Goal: Task Accomplishment & Management: Manage account settings

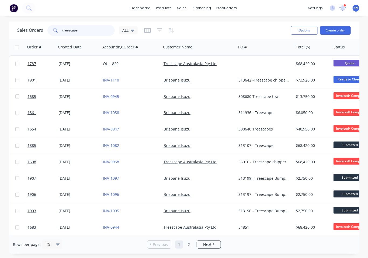
drag, startPoint x: 89, startPoint y: 31, endPoint x: 52, endPoint y: 36, distance: 37.5
click at [52, 36] on div "Sales Orders treescape ALL" at bounding box center [151, 30] width 269 height 13
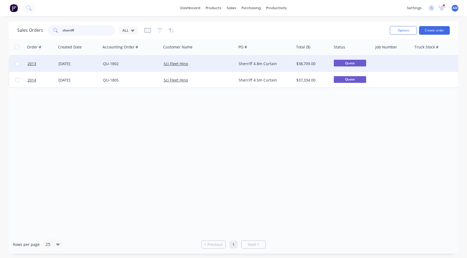
type input "sherriff"
click at [78, 64] on div "[DATE]" at bounding box center [78, 63] width 40 height 5
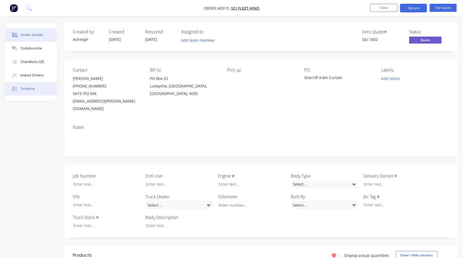
click at [32, 88] on div "Timeline" at bounding box center [27, 88] width 14 height 5
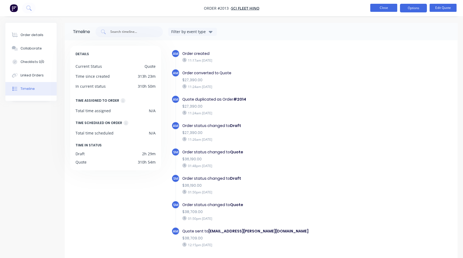
click at [368, 5] on button "Close" at bounding box center [383, 8] width 27 height 8
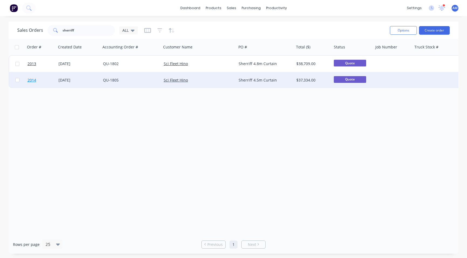
click at [53, 78] on link "2014" at bounding box center [42, 80] width 31 height 16
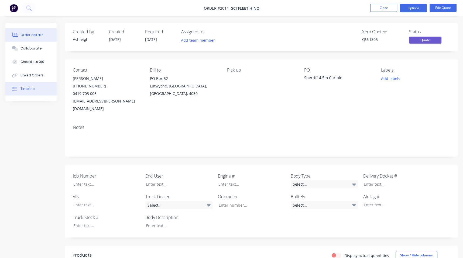
click at [31, 85] on button "Timeline" at bounding box center [30, 88] width 51 height 13
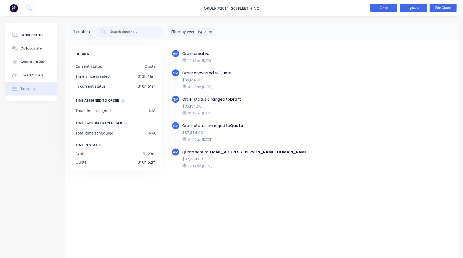
click at [368, 11] on button "Close" at bounding box center [383, 8] width 27 height 8
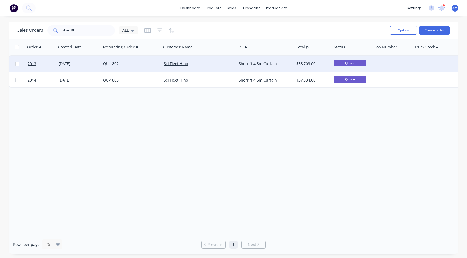
click at [64, 64] on div "[DATE]" at bounding box center [78, 63] width 40 height 5
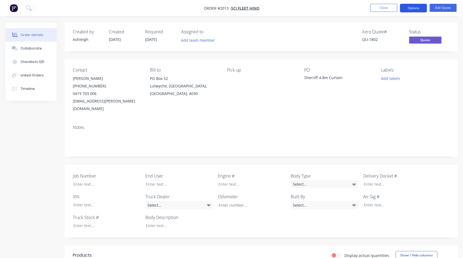
click at [368, 7] on button "Options" at bounding box center [413, 8] width 27 height 9
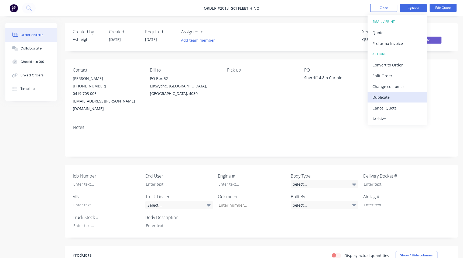
click at [368, 93] on button "Duplicate" at bounding box center [396, 97] width 59 height 11
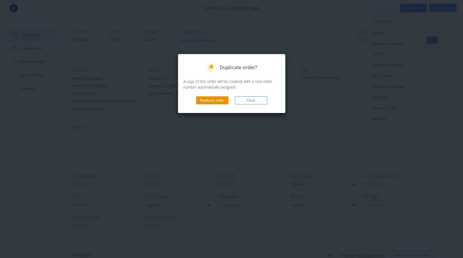
click at [214, 99] on button "Duplicate order" at bounding box center [212, 100] width 32 height 8
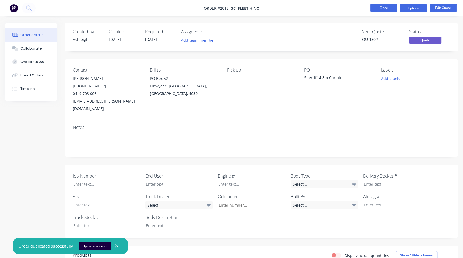
click at [368, 7] on button "Close" at bounding box center [383, 8] width 27 height 8
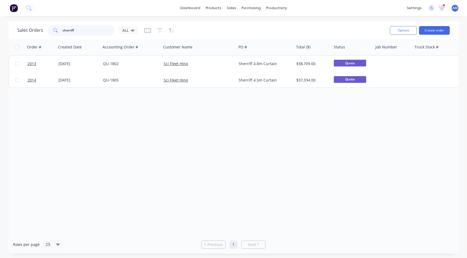
drag, startPoint x: 68, startPoint y: 32, endPoint x: 53, endPoint y: 32, distance: 15.1
click at [53, 32] on div "sherriff" at bounding box center [80, 30] width 67 height 11
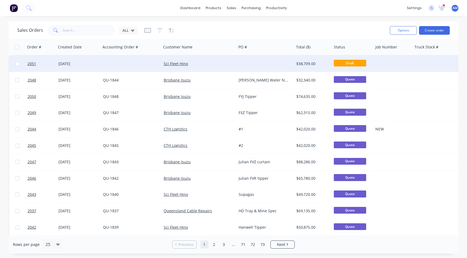
click at [102, 62] on div at bounding box center [131, 64] width 61 height 16
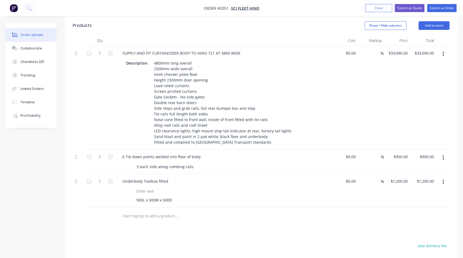
scroll to position [242, 0]
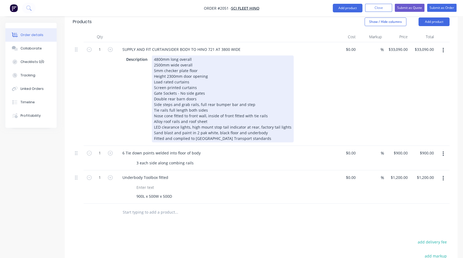
click at [157, 56] on div "4800mm long overall 2500mm wide overall 5mm checker plate floor Height 2300mm d…" at bounding box center [223, 99] width 142 height 87
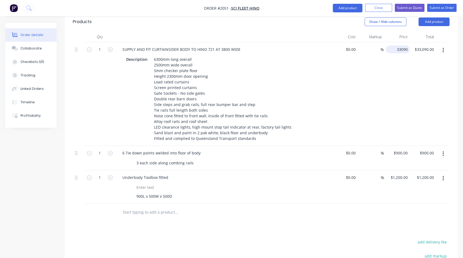
click at [368, 46] on div "33090 $33,090.00" at bounding box center [398, 50] width 24 height 8
type input "$41,520.00"
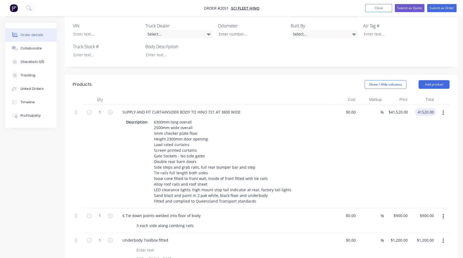
scroll to position [189, 0]
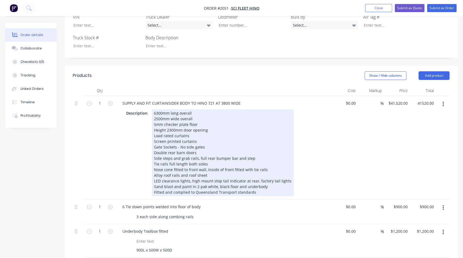
type input "$41,520.00"
click at [213, 109] on div "6300mm long overall 2500mm wide overall 5mm checker plate floor Height 2300mm d…" at bounding box center [223, 152] width 142 height 87
click at [208, 109] on div "6300mm long overall 2500mm wide overall 5mm checker plate floor Height 2300mm d…" at bounding box center [223, 152] width 142 height 87
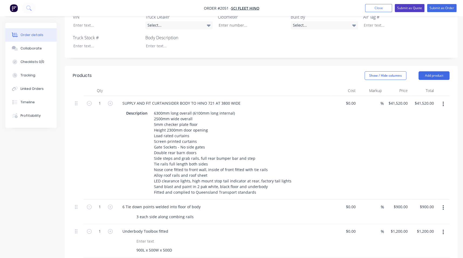
click at [368, 8] on button "Submit as Quote" at bounding box center [409, 8] width 30 height 8
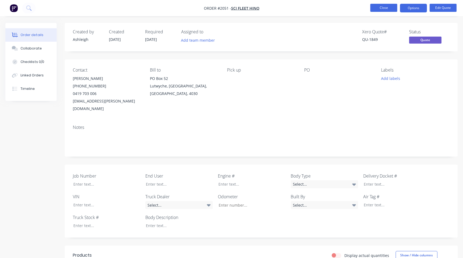
click at [368, 7] on button "Close" at bounding box center [383, 8] width 27 height 8
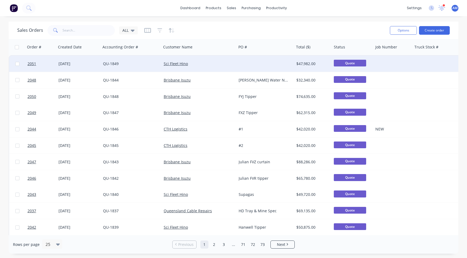
click at [219, 66] on div "Sci Fleet Hino" at bounding box center [197, 63] width 67 height 5
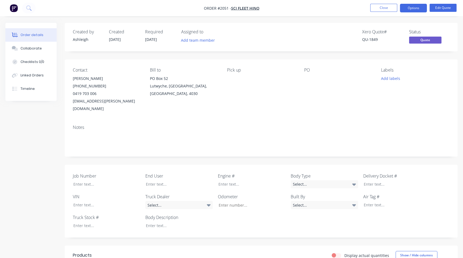
click at [309, 81] on div at bounding box center [337, 79] width 67 height 8
click at [307, 74] on div "PO" at bounding box center [338, 90] width 68 height 45
click at [368, 6] on button "Close" at bounding box center [383, 8] width 27 height 8
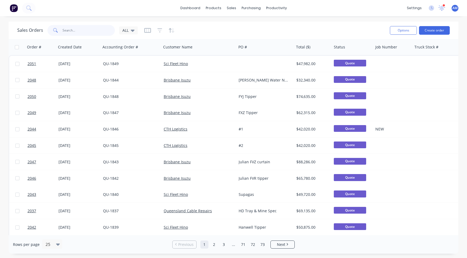
click at [94, 27] on input "text" at bounding box center [89, 30] width 53 height 11
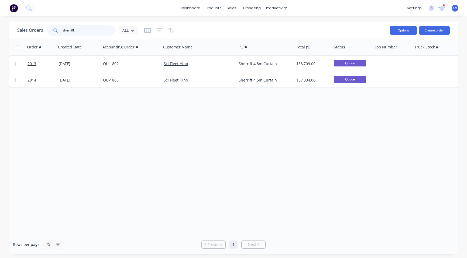
type input "sherriff"
drag, startPoint x: 413, startPoint y: 32, endPoint x: 399, endPoint y: 34, distance: 13.8
click at [368, 32] on button "Options" at bounding box center [403, 30] width 27 height 9
click at [193, 33] on div "Sales Orders sherriff ALL" at bounding box center [201, 30] width 368 height 13
drag, startPoint x: 76, startPoint y: 30, endPoint x: 29, endPoint y: 31, distance: 47.4
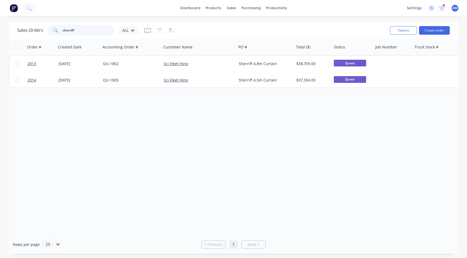
click at [29, 31] on div "Sales Orders sherriff ALL" at bounding box center [77, 30] width 120 height 11
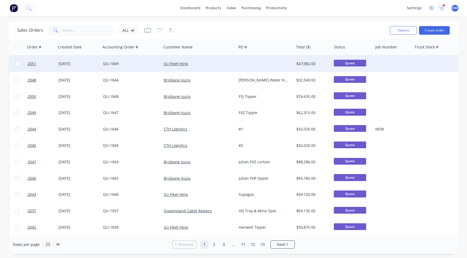
click at [232, 61] on div "Sci Fleet Hino" at bounding box center [199, 63] width 71 height 5
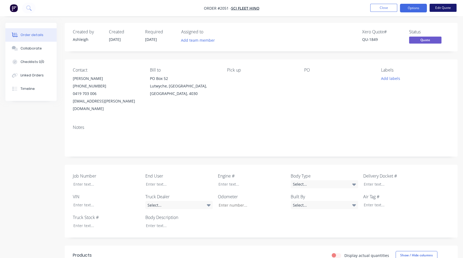
click at [368, 6] on button "Edit Quote" at bounding box center [442, 8] width 27 height 8
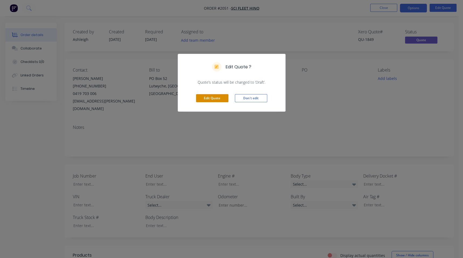
click at [217, 97] on button "Edit Quote" at bounding box center [212, 98] width 32 height 8
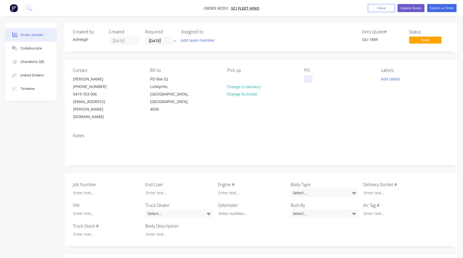
click at [307, 79] on div at bounding box center [308, 79] width 9 height 8
click at [368, 7] on button "Update Quote" at bounding box center [410, 8] width 27 height 8
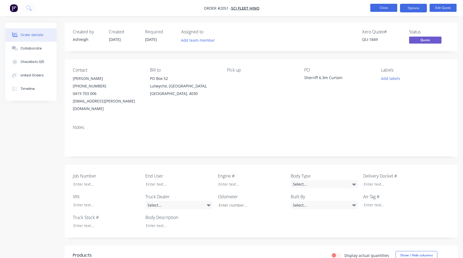
click at [368, 6] on button "Close" at bounding box center [383, 8] width 27 height 8
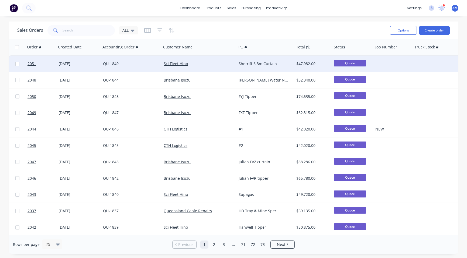
click at [249, 60] on div "Sherriff 6.3m Curtain" at bounding box center [264, 64] width 57 height 16
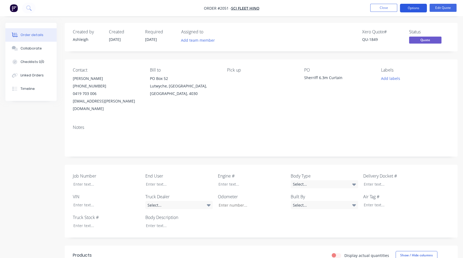
click at [368, 4] on button "Options" at bounding box center [413, 8] width 27 height 9
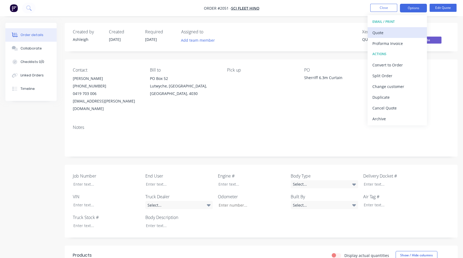
click at [368, 34] on div "Quote" at bounding box center [397, 33] width 50 height 8
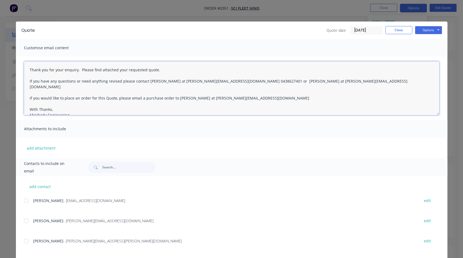
click at [28, 70] on textarea "Thank you for your enquiry. Please find attached your requested quote. If you h…" at bounding box center [231, 88] width 415 height 54
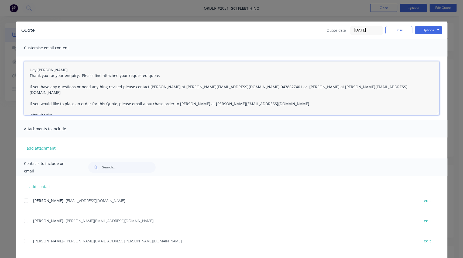
click at [53, 70] on textarea "Hey Nic Thank you for your enquiry. Please find attached your requested quote. …" at bounding box center [231, 88] width 415 height 54
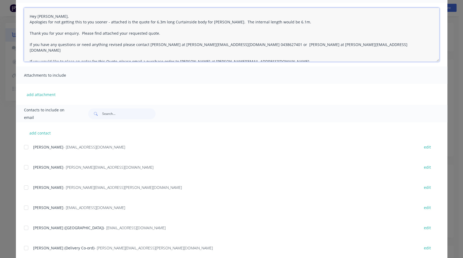
scroll to position [54, 0]
click at [24, 174] on div at bounding box center [26, 187] width 11 height 11
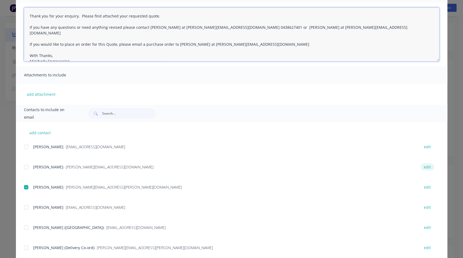
type textarea "Thank you for your enquiry. Please find attached your requested quote. If you h…"
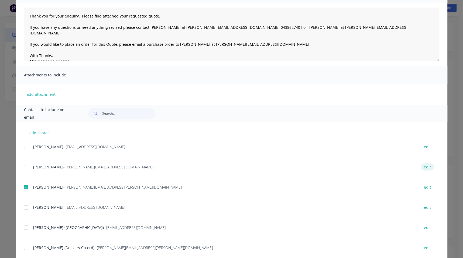
click at [368, 167] on button "edit" at bounding box center [426, 167] width 13 height 7
select select "AU"
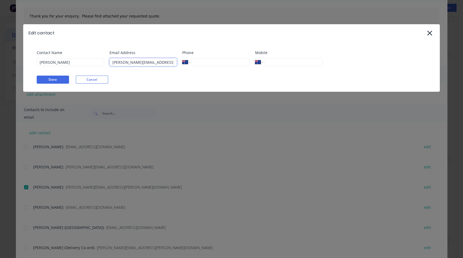
drag, startPoint x: 168, startPoint y: 63, endPoint x: 93, endPoint y: 67, distance: 74.5
click at [93, 67] on div "Contact Name Lizzie Email Address lizzie@minibody.com.au Phone International Af…" at bounding box center [234, 60] width 395 height 20
drag, startPoint x: 72, startPoint y: 64, endPoint x: 23, endPoint y: 64, distance: 49.0
click at [23, 64] on div "Edit contact Contact Name Lizzie Email Address Phone International Afghanistan …" at bounding box center [231, 129] width 463 height 258
click at [58, 82] on button "Done" at bounding box center [53, 80] width 32 height 8
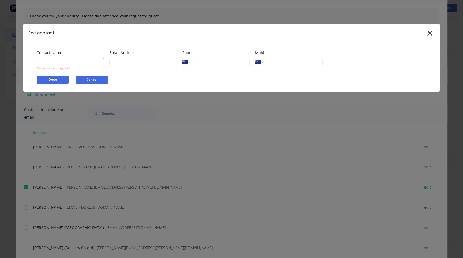
click at [89, 79] on button "Cancel" at bounding box center [92, 80] width 32 height 8
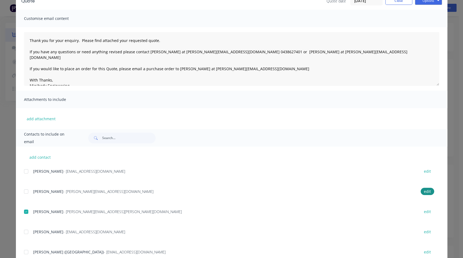
scroll to position [0, 0]
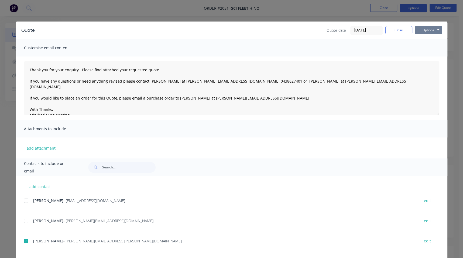
click at [368, 31] on button "Options" at bounding box center [428, 30] width 27 height 8
drag, startPoint x: 310, startPoint y: 70, endPoint x: 287, endPoint y: 71, distance: 23.8
click at [310, 70] on textarea "Thank you for your enquiry. Please find attached your requested quote. If you h…" at bounding box center [231, 88] width 415 height 54
click at [157, 69] on textarea "Thank you for your enquiry. Please find attached your requested quote. If you h…" at bounding box center [231, 88] width 415 height 54
click at [28, 69] on textarea "Thank you for your enquiry. Please find attached your requested quote. If you h…" at bounding box center [231, 88] width 415 height 54
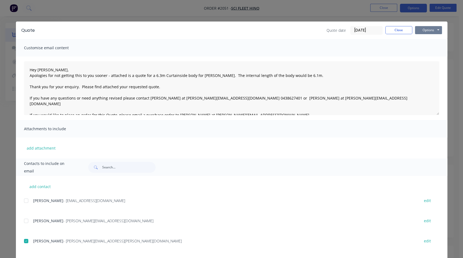
click at [368, 31] on button "Options" at bounding box center [428, 30] width 27 height 8
click at [368, 55] on button "Email" at bounding box center [432, 57] width 34 height 9
type textarea "Thank you for your enquiry. Please find attached your requested quote. If you h…"
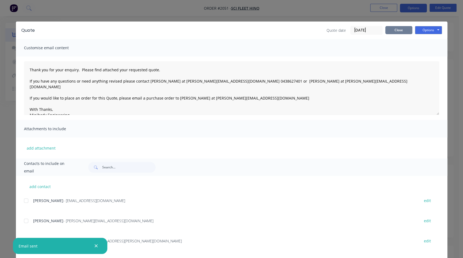
click at [368, 29] on button "Close" at bounding box center [398, 30] width 27 height 8
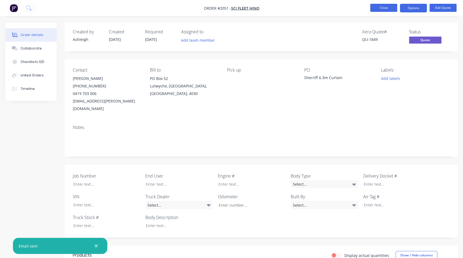
click at [368, 11] on button "Close" at bounding box center [383, 8] width 27 height 8
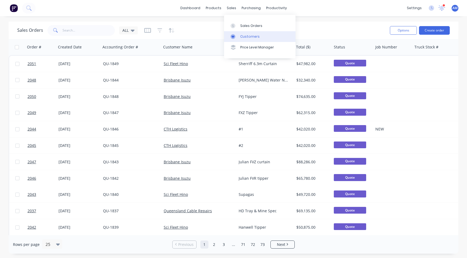
click at [248, 34] on link "Customers" at bounding box center [259, 36] width 71 height 11
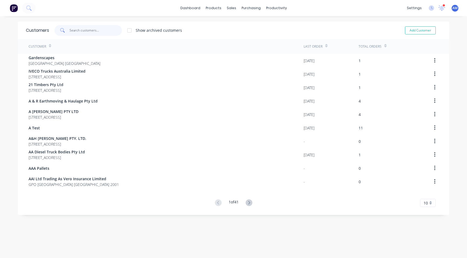
click at [80, 32] on input "text" at bounding box center [96, 30] width 53 height 11
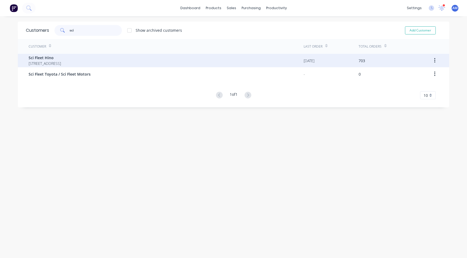
type input "sci"
click at [61, 60] on span "Sci Fleet Hino" at bounding box center [45, 58] width 32 height 6
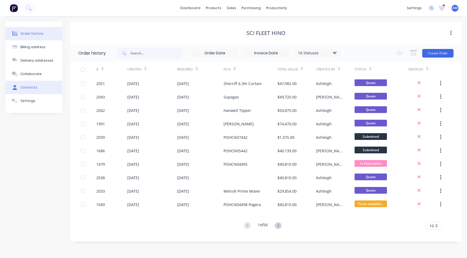
click at [32, 88] on div "Contacts" at bounding box center [28, 87] width 17 height 5
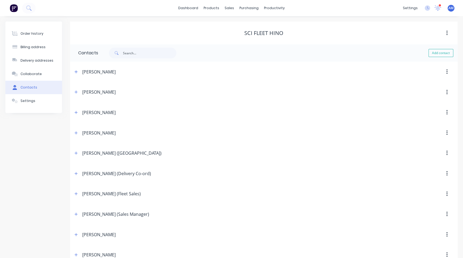
click at [368, 91] on button "button" at bounding box center [446, 93] width 13 height 10
click at [368, 103] on div "Delete" at bounding box center [427, 107] width 41 height 8
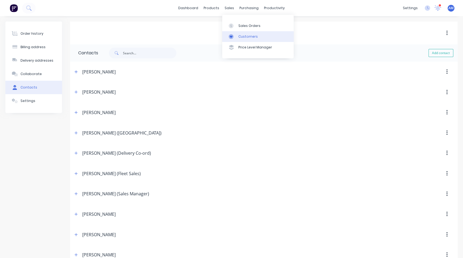
click at [239, 35] on div "Customers" at bounding box center [247, 36] width 19 height 5
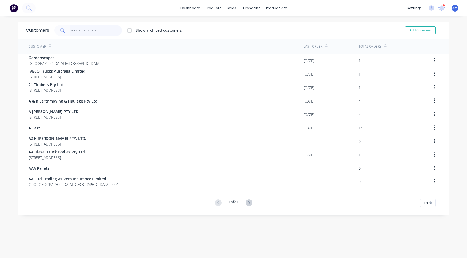
click at [80, 28] on input "text" at bounding box center [96, 30] width 53 height 11
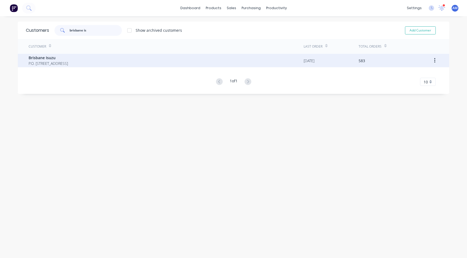
type input "brisbane is"
click at [68, 56] on span "Brisbane Isuzu" at bounding box center [48, 58] width 39 height 6
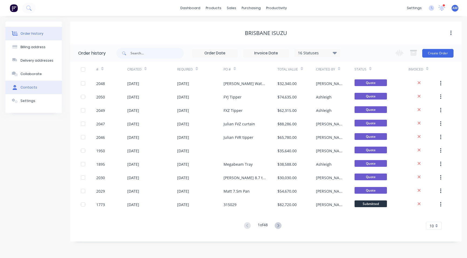
click at [29, 86] on div "Contacts" at bounding box center [28, 87] width 17 height 5
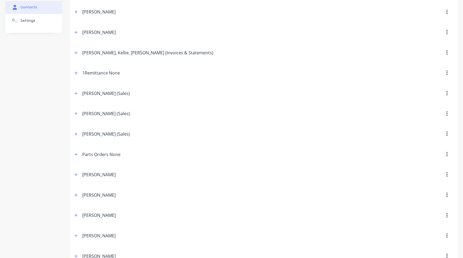
scroll to position [108, 0]
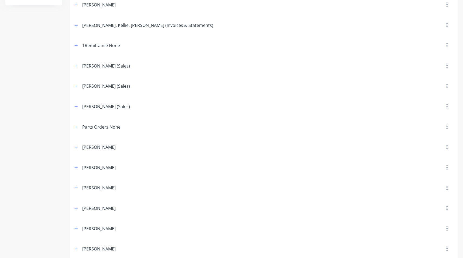
click at [368, 147] on button "button" at bounding box center [446, 148] width 13 height 10
click at [368, 160] on div "Delete" at bounding box center [427, 162] width 41 height 8
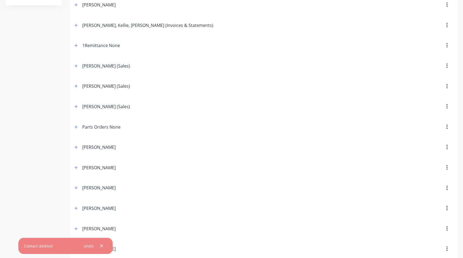
scroll to position [0, 0]
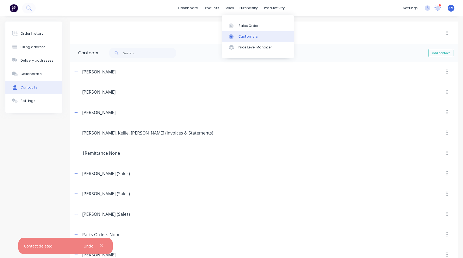
click at [238, 34] on link "Customers" at bounding box center [257, 36] width 71 height 11
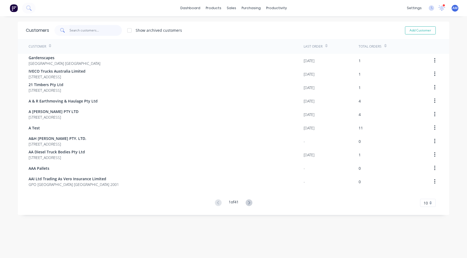
click at [93, 32] on input "text" at bounding box center [96, 30] width 53 height 11
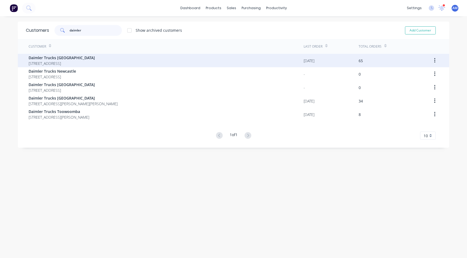
type input "daimler"
click at [77, 59] on span "Daimler Trucks [GEOGRAPHIC_DATA]" at bounding box center [62, 58] width 66 height 6
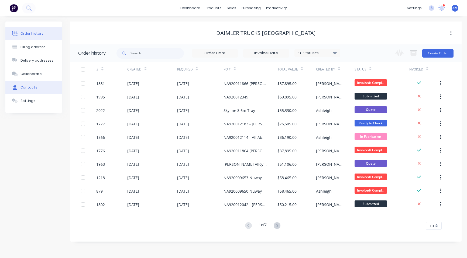
click at [29, 86] on div "Contacts" at bounding box center [28, 87] width 17 height 5
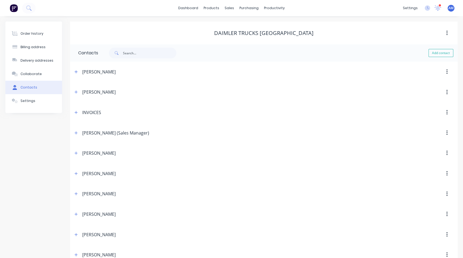
click at [368, 172] on icon "button" at bounding box center [446, 174] width 1 height 6
click at [368, 174] on div "Delete" at bounding box center [427, 188] width 41 height 8
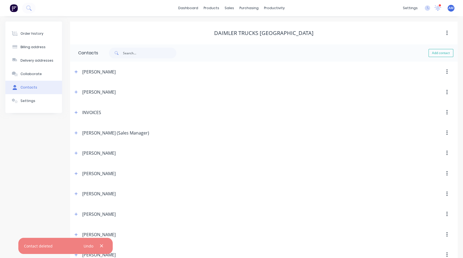
click at [178, 31] on div "Daimler Trucks [GEOGRAPHIC_DATA]" at bounding box center [263, 33] width 387 height 6
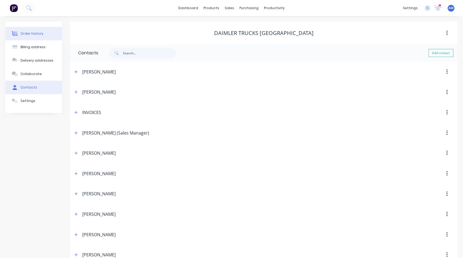
click at [31, 32] on div "Order history" at bounding box center [31, 33] width 23 height 5
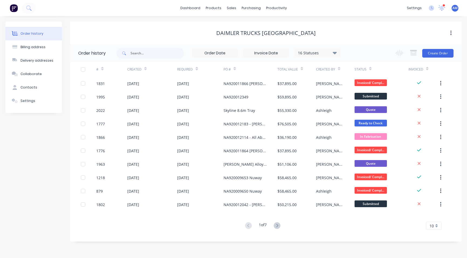
click at [31, 32] on div "Order history" at bounding box center [31, 33] width 23 height 5
click at [239, 34] on link "Customers" at bounding box center [259, 36] width 71 height 11
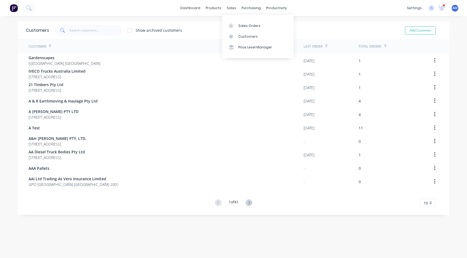
click at [234, 18] on div "Sales Orders Customers Price Level Manager" at bounding box center [257, 36] width 71 height 43
click at [235, 24] on div at bounding box center [232, 25] width 8 height 5
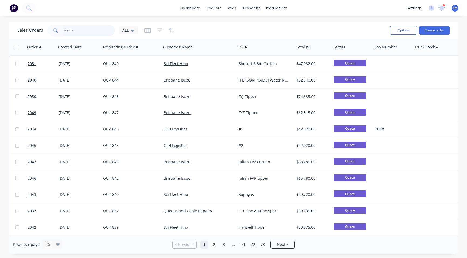
click at [77, 31] on input "text" at bounding box center [89, 30] width 53 height 11
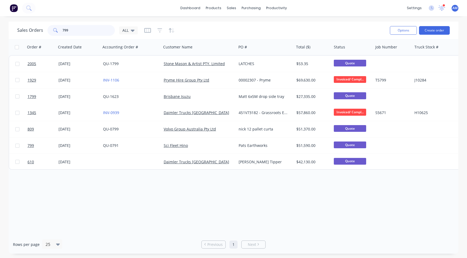
type input "799"
click at [212, 188] on div "Order # Created Date Accounting Order # Customer Name PO # Total ($) Status Job…" at bounding box center [233, 137] width 449 height 196
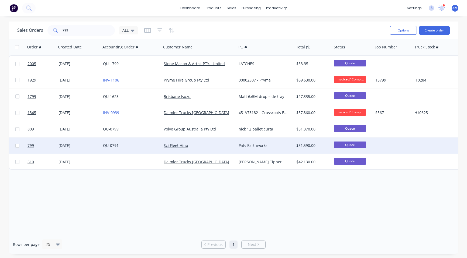
click at [112, 145] on link "QU-0791" at bounding box center [111, 145] width 16 height 5
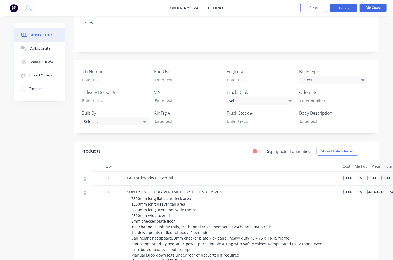
scroll to position [54, 0]
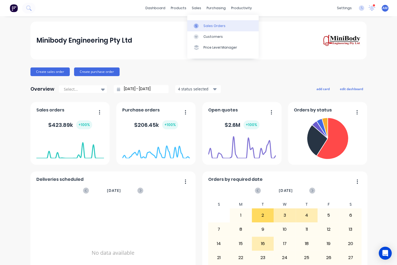
click at [206, 25] on div "Sales Orders" at bounding box center [214, 25] width 22 height 5
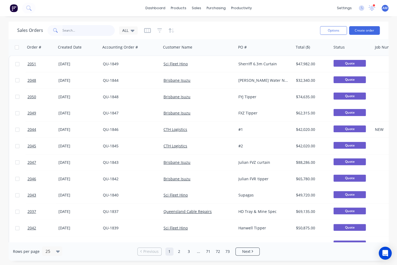
click at [70, 30] on input "text" at bounding box center [89, 30] width 53 height 11
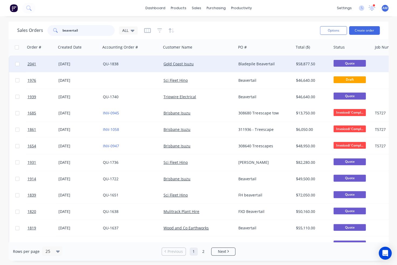
type input "beavertail"
click at [77, 64] on div "[DATE]" at bounding box center [78, 63] width 40 height 5
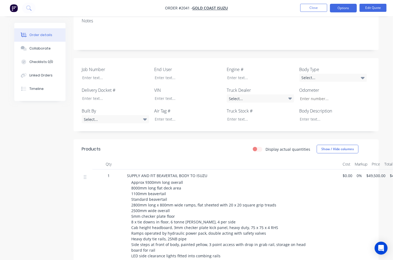
scroll to position [108, 0]
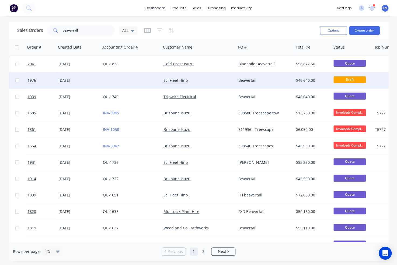
click at [69, 78] on div "05 Aug 2025" at bounding box center [78, 80] width 40 height 5
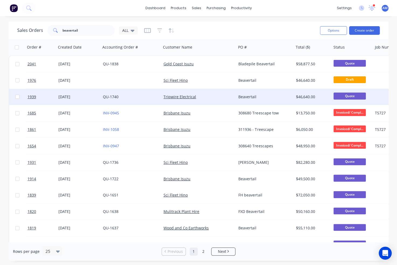
click at [78, 96] on div "29 Jul 2025" at bounding box center [78, 96] width 40 height 5
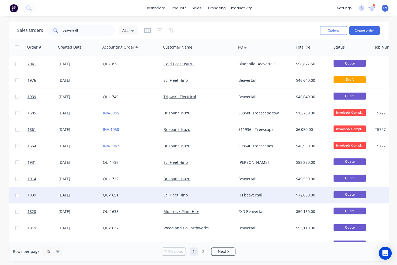
click at [73, 195] on div "11 Jun 2025" at bounding box center [78, 194] width 40 height 5
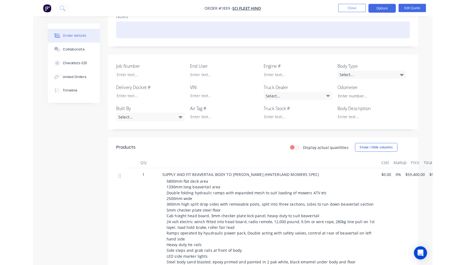
scroll to position [135, 0]
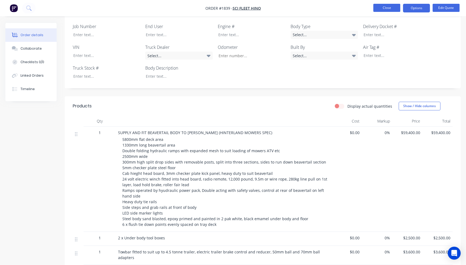
click at [388, 9] on button "Close" at bounding box center [386, 8] width 27 height 8
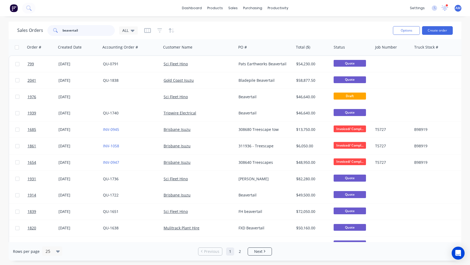
drag, startPoint x: 84, startPoint y: 30, endPoint x: 24, endPoint y: 31, distance: 59.3
click at [24, 31] on div "Sales Orders beavertail ALL" at bounding box center [77, 30] width 120 height 11
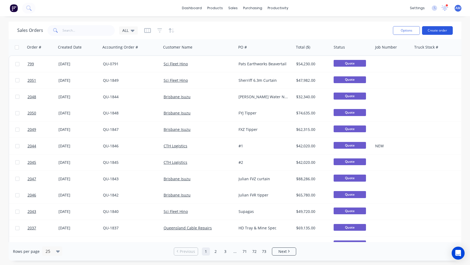
click at [397, 30] on button "Create order" at bounding box center [437, 30] width 31 height 9
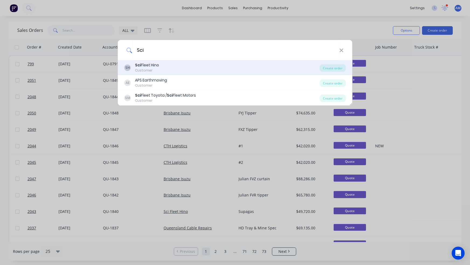
type input "Sci"
click at [192, 67] on div "SH Sci Fleet Hino Customer" at bounding box center [221, 67] width 195 height 11
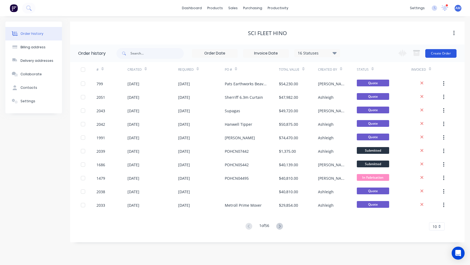
click at [397, 51] on button "Create Order" at bounding box center [440, 53] width 31 height 9
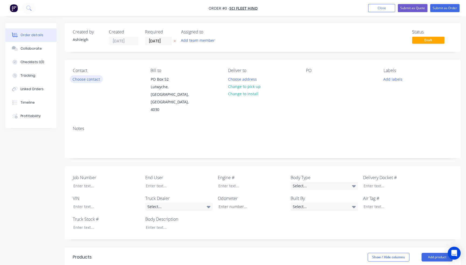
click at [78, 78] on button "Choose contact" at bounding box center [86, 78] width 33 height 7
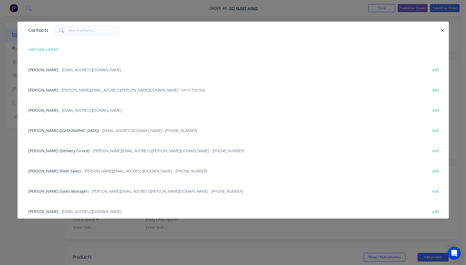
click at [47, 90] on span "[PERSON_NAME]" at bounding box center [43, 89] width 30 height 5
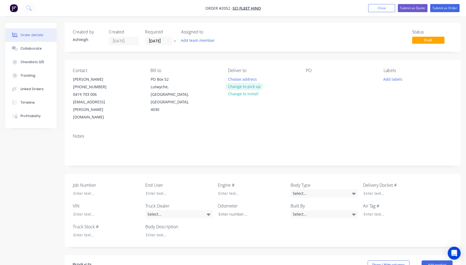
click at [247, 86] on button "Change to pick up" at bounding box center [244, 86] width 38 height 7
click at [309, 79] on div at bounding box center [310, 79] width 9 height 8
click at [314, 79] on div "PAt's Earthmoving Tray" at bounding box center [331, 79] width 50 height 8
click at [310, 79] on div "Pt's Earthmoving Tray" at bounding box center [330, 79] width 48 height 8
click at [312, 78] on div "Pt's Earthmoving Tray" at bounding box center [330, 79] width 48 height 8
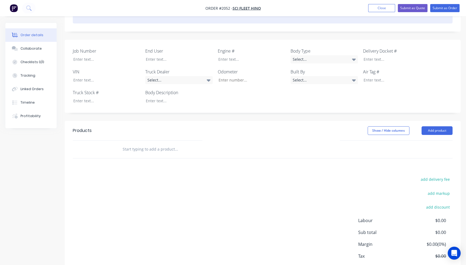
scroll to position [135, 0]
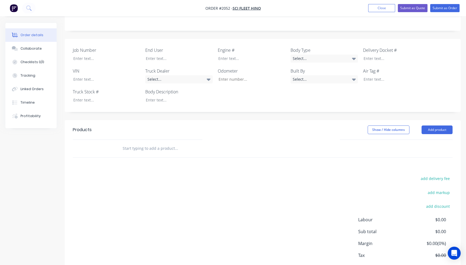
click at [167, 143] on input "text" at bounding box center [176, 148] width 108 height 11
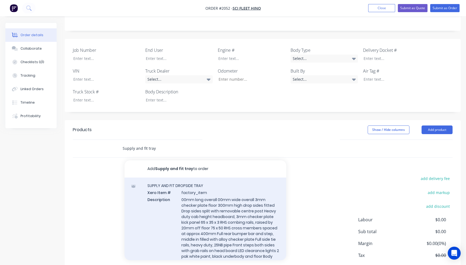
type input "Supply and fit tray"
click at [207, 177] on div "SUPPLY AND FIT DROPSIDE TRAY Xero Item # factory_item Description 00mm long ove…" at bounding box center [205, 226] width 162 height 99
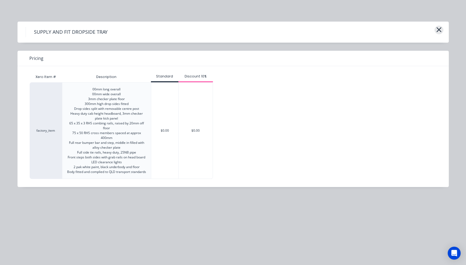
click at [397, 27] on icon "button" at bounding box center [439, 30] width 6 height 8
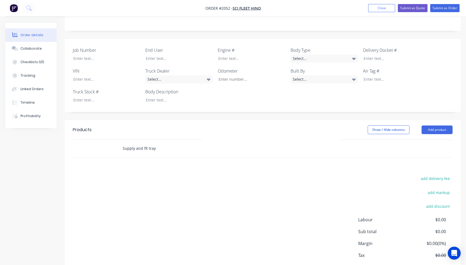
click at [164, 143] on input "Supply and fit tray" at bounding box center [176, 148] width 108 height 11
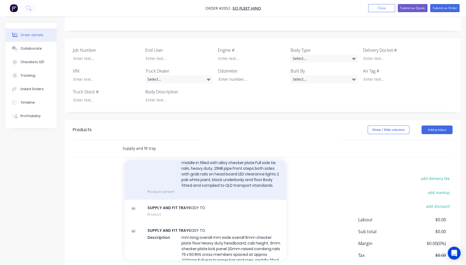
scroll to position [81, 0]
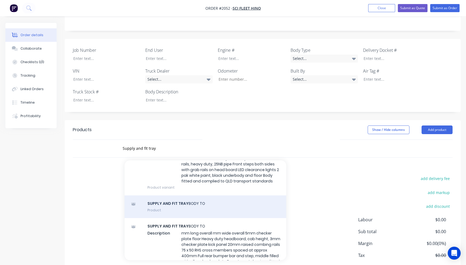
click at [186, 195] on div "SUPPLY AND FIT TRAY BODY TO Product" at bounding box center [205, 206] width 162 height 23
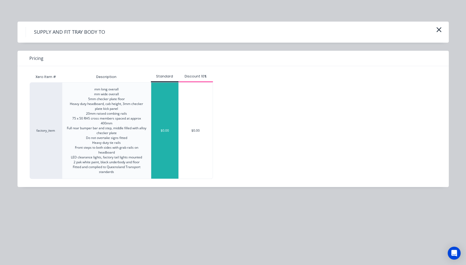
click at [163, 119] on div "$0.00" at bounding box center [164, 130] width 27 height 96
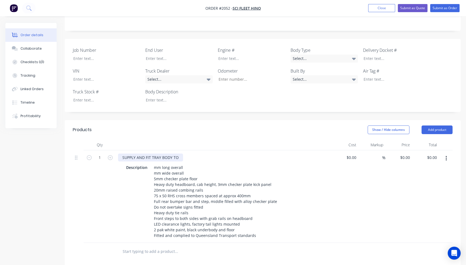
click at [181, 153] on div "SUPPLY AND FIT TRAY BODY TO" at bounding box center [150, 157] width 65 height 8
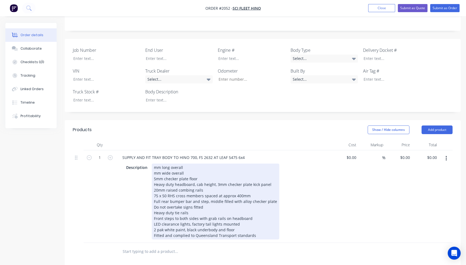
click at [154, 163] on div "mm long overall mm wide overall 5mm checker plate floor Heavy duty headboard, c…" at bounding box center [215, 201] width 127 height 76
click at [154, 163] on div "7600mm long overall mm wide overall 5mm checker plate floor Heavy duty headboar…" at bounding box center [215, 201] width 127 height 76
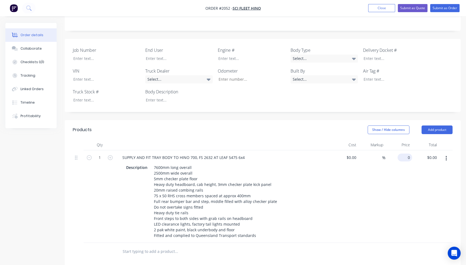
click at [397, 153] on input "0" at bounding box center [406, 157] width 12 height 8
type input "$23,560.00"
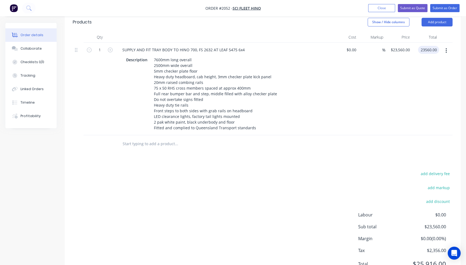
scroll to position [242, 0]
type input "$23,560.00"
click at [133, 138] on input "text" at bounding box center [176, 143] width 108 height 11
click at [147, 138] on input "text" at bounding box center [176, 143] width 108 height 11
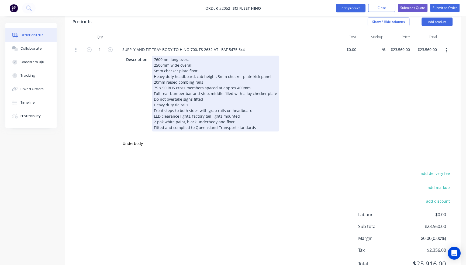
click at [309, 119] on div "SUPPLY AND FIT TRAY BODY TO HINO 700, FS 2632 AT LEAF 5475 6x4 Description 7600…" at bounding box center [224, 88] width 216 height 92
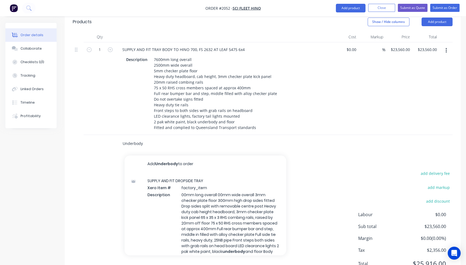
click at [153, 138] on input "Underbody" at bounding box center [176, 143] width 108 height 11
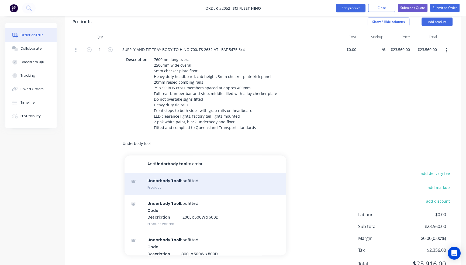
type input "Underbody tool"
click at [179, 172] on div "Underbody Tool box fitted Product" at bounding box center [205, 183] width 162 height 23
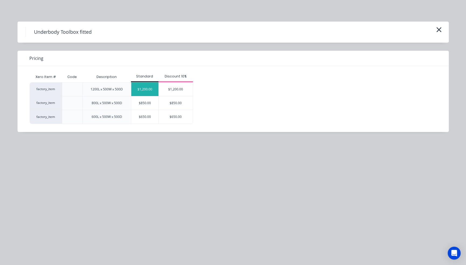
click at [148, 88] on div "$1,200.00" at bounding box center [144, 88] width 27 height 13
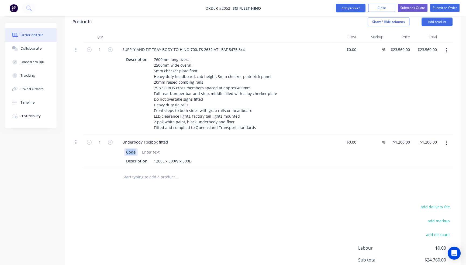
drag, startPoint x: 137, startPoint y: 136, endPoint x: 117, endPoint y: 136, distance: 19.7
click at [117, 136] on div "Underbody Toolbox fitted Code Description 1200L x 500W x 500D" at bounding box center [224, 151] width 216 height 33
drag, startPoint x: 149, startPoint y: 144, endPoint x: 123, endPoint y: 145, distance: 26.4
click at [123, 147] on div "Description 1200L x 500W x 500D" at bounding box center [223, 156] width 211 height 18
click at [160, 171] on input "text" at bounding box center [176, 176] width 108 height 11
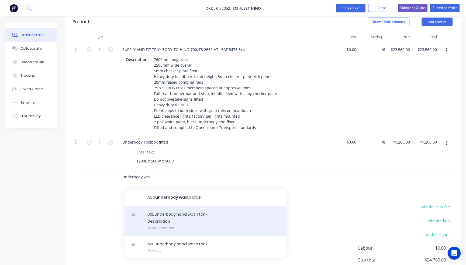
type input "underbody was"
click at [160, 206] on div "60L underbody hand wash tank Description Product variant" at bounding box center [205, 221] width 162 height 30
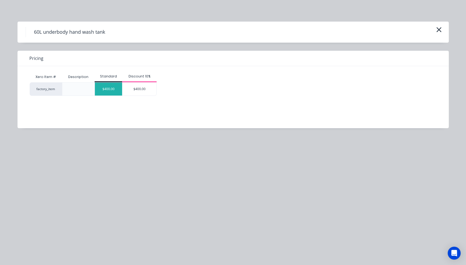
click at [115, 89] on div "$400.00" at bounding box center [108, 88] width 27 height 13
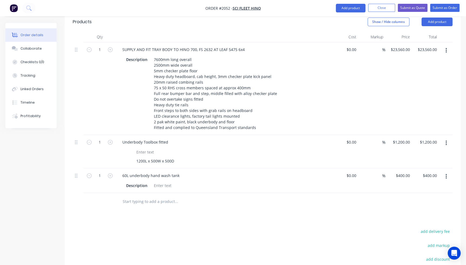
click at [142, 196] on input "text" at bounding box center [176, 201] width 108 height 11
paste input "Fuel pump, 24 volt, 40LPM"
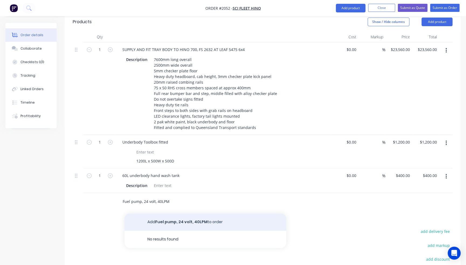
type input "Fuel pump, 24 volt, 40LPM"
click at [178, 213] on button "Add Fuel pump, 24 volt, 40LPM to order" at bounding box center [205, 221] width 162 height 17
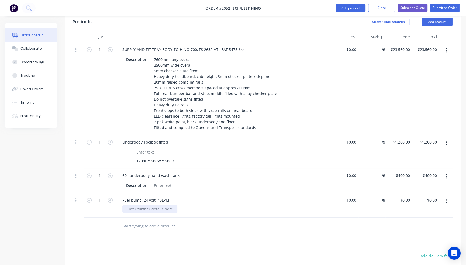
click at [143, 205] on div at bounding box center [149, 209] width 55 height 8
paste div
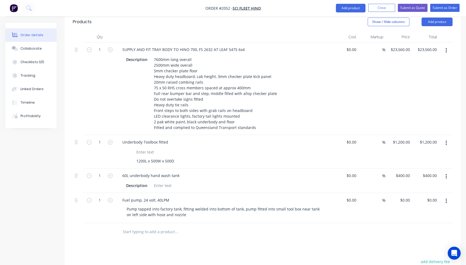
click at [159, 226] on input "text" at bounding box center [176, 231] width 108 height 11
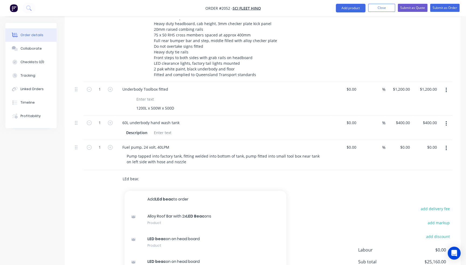
scroll to position [296, 0]
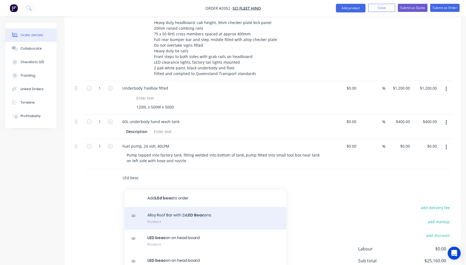
type input "LEd beac"
click at [175, 207] on div "Alloy Roof Bar with 2x LED Beac ons Product" at bounding box center [205, 218] width 162 height 23
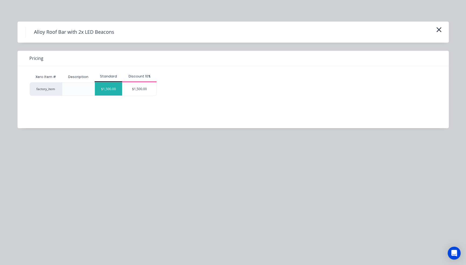
click at [108, 87] on div "$1,500.00" at bounding box center [108, 88] width 27 height 13
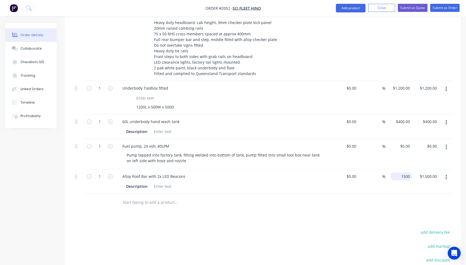
click at [397, 172] on div "1500 $1,500.00" at bounding box center [401, 176] width 22 height 8
type input "$1,600.00"
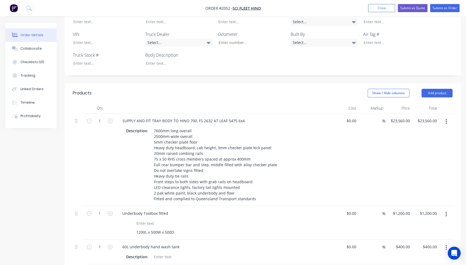
scroll to position [162, 0]
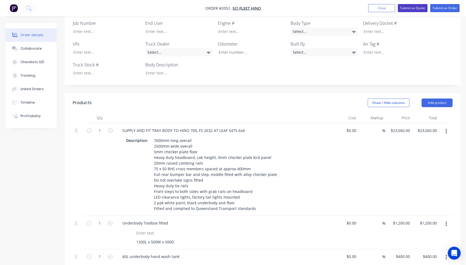
type input "$1,600.00"
click at [397, 8] on button "Submit as Quote" at bounding box center [413, 8] width 30 height 8
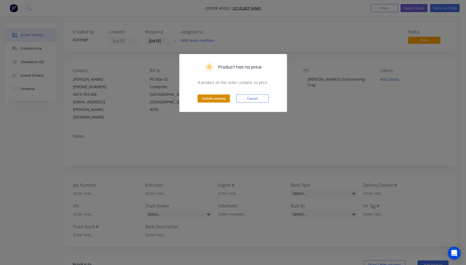
click at [220, 97] on button "Submit anyway" at bounding box center [213, 98] width 32 height 8
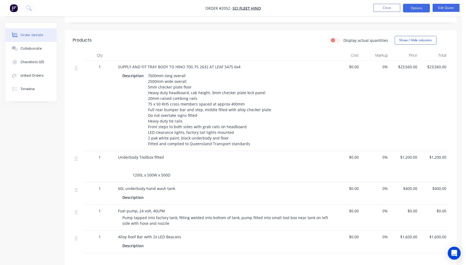
scroll to position [242, 0]
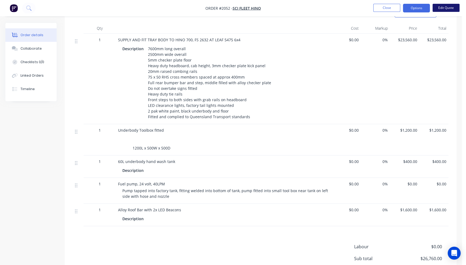
click at [397, 7] on button "Edit Quote" at bounding box center [445, 8] width 27 height 8
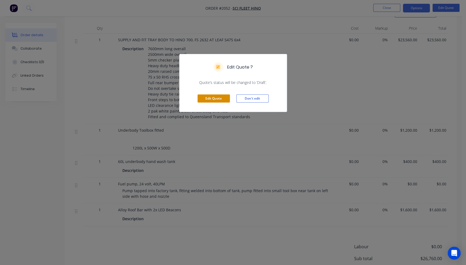
click at [223, 99] on button "Edit Quote" at bounding box center [213, 98] width 32 height 8
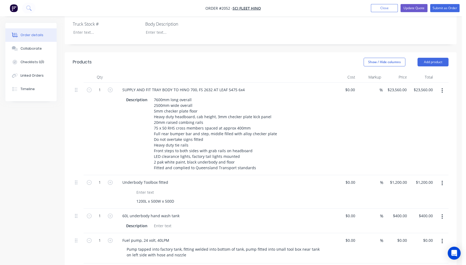
scroll to position [216, 0]
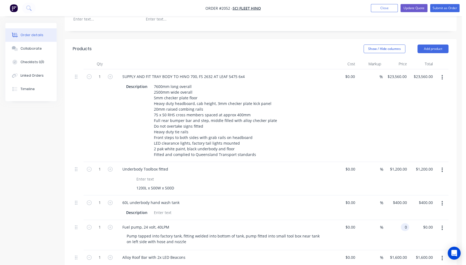
click at [397, 223] on input "0" at bounding box center [406, 227] width 6 height 8
type input "$2,600.00"
click at [390, 98] on div "$23,560.00 $23,560.00" at bounding box center [396, 115] width 26 height 92
click at [397, 9] on button "Update Quote" at bounding box center [413, 8] width 27 height 8
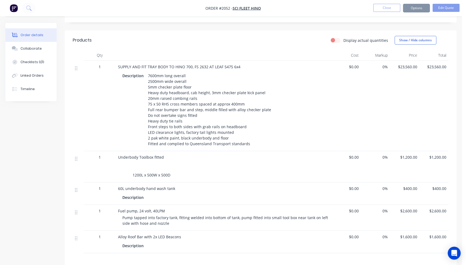
scroll to position [0, 0]
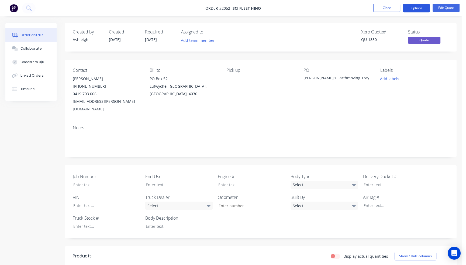
click at [397, 9] on button "Options" at bounding box center [416, 8] width 27 height 9
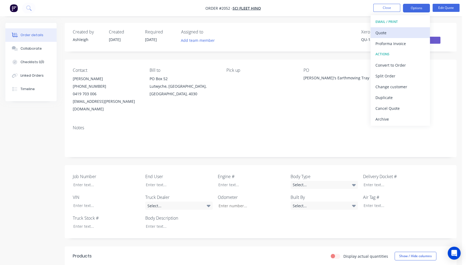
click at [397, 31] on div "Quote" at bounding box center [400, 33] width 50 height 8
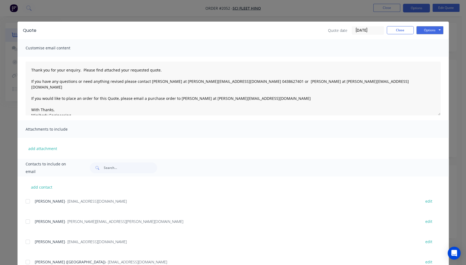
click at [25, 221] on div at bounding box center [27, 221] width 11 height 11
click at [397, 28] on button "Options" at bounding box center [429, 30] width 27 height 8
click at [397, 59] on button "Email" at bounding box center [433, 57] width 34 height 9
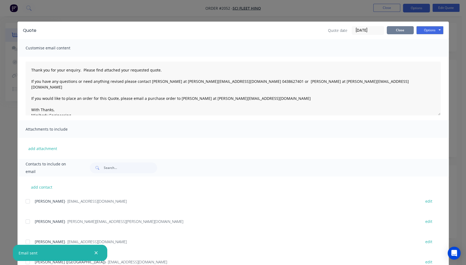
click at [397, 31] on button "Close" at bounding box center [400, 30] width 27 height 8
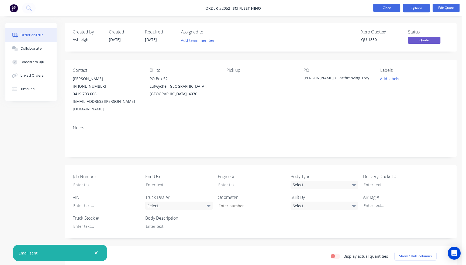
click at [391, 9] on button "Close" at bounding box center [386, 8] width 27 height 8
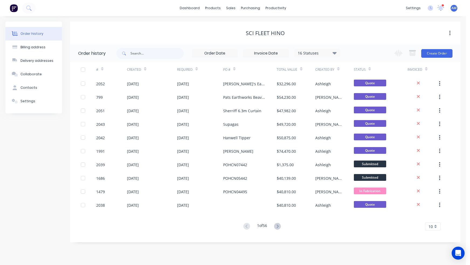
click at [343, 29] on div "Sci Fleet Hino" at bounding box center [265, 33] width 390 height 10
click at [397, 52] on button "Create Order" at bounding box center [436, 53] width 31 height 9
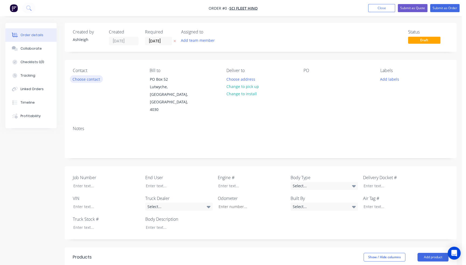
click at [89, 79] on button "Choose contact" at bounding box center [86, 78] width 33 height 7
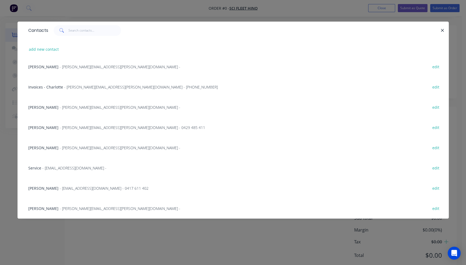
scroll to position [142, 0]
click at [52, 146] on div "Joel Whitelow - joel.whitlow@scifleethino.com.au -" at bounding box center [104, 148] width 152 height 6
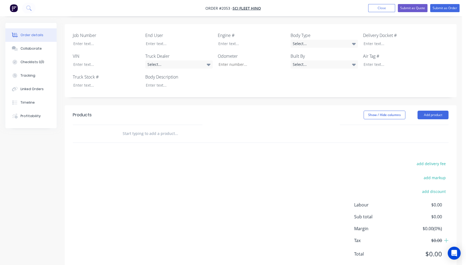
click at [289, 128] on div at bounding box center [213, 133] width 190 height 11
click at [137, 128] on input "text" at bounding box center [176, 133] width 108 height 11
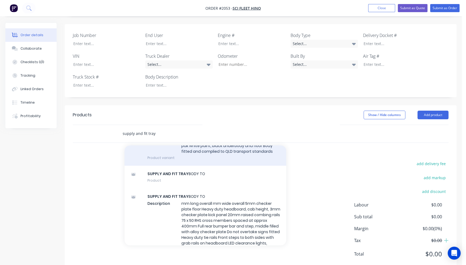
scroll to position [108, 0]
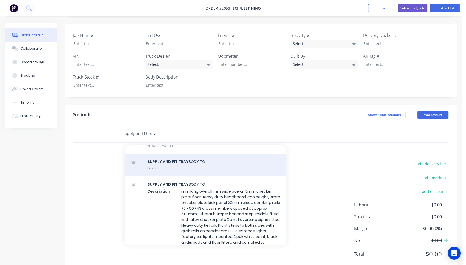
type input "supply and fit tray"
click at [194, 153] on div "SUPPLY AND FIT TRAY BODY TO Product" at bounding box center [205, 164] width 162 height 23
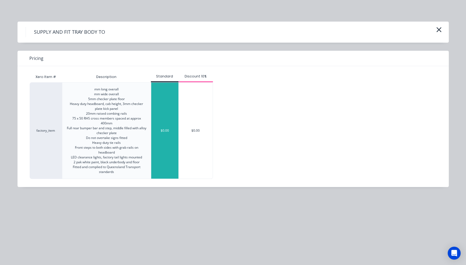
click at [169, 140] on div "$0.00" at bounding box center [164, 130] width 27 height 96
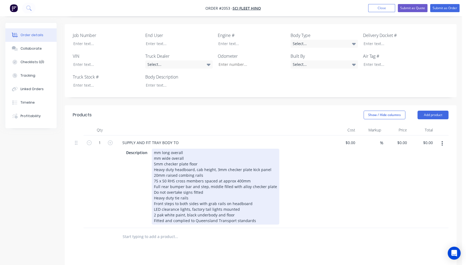
click at [153, 148] on div "mm long overall mm wide overall 5mm checker plate floor Heavy duty headboard, c…" at bounding box center [215, 186] width 127 height 76
click at [154, 148] on div "9100mm long overall mm wide overall 5mm checker plate floor Heavy duty headboar…" at bounding box center [215, 186] width 127 height 76
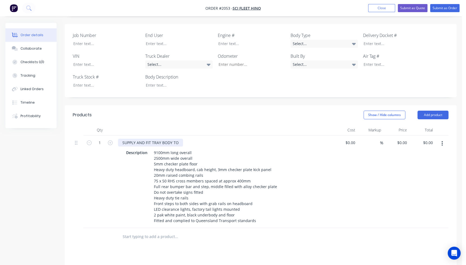
click at [179, 138] on div "SUPPLY AND FIT TRAY BODY TO" at bounding box center [150, 142] width 65 height 8
click at [180, 138] on div "SUPPLY AND FIT TRAY BODY TO" at bounding box center [150, 142] width 65 height 8
click at [184, 138] on div "SUPPLY AND FIT TRAY BODY TO" at bounding box center [223, 142] width 211 height 8
click at [180, 138] on div "SUPPLY AND FIT TRAY BODY TO" at bounding box center [150, 142] width 65 height 8
click at [397, 135] on div "0 0" at bounding box center [396, 181] width 26 height 92
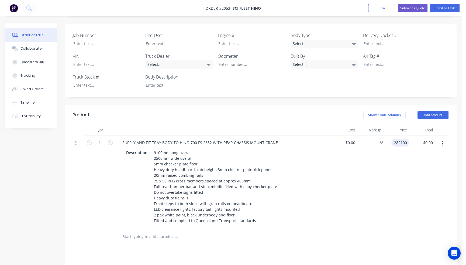
type input "$282,100.00"
type input "282100.00"
type input "282100"
type input "$282,100.00"
click at [397, 138] on input "282100" at bounding box center [398, 142] width 24 height 8
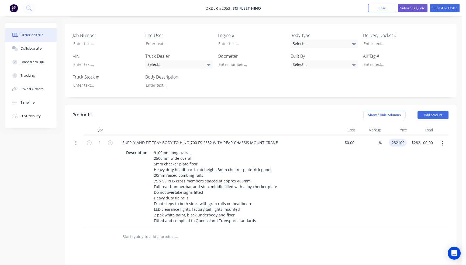
click at [397, 138] on input "282100" at bounding box center [399, 142] width 16 height 8
type input "$0.00"
type input "0.00"
type input "0"
type input "$0.00"
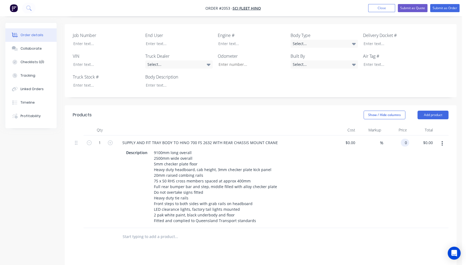
click at [397, 138] on div "0 0" at bounding box center [405, 142] width 8 height 8
type input "$28,210.00"
click at [366, 154] on div "%" at bounding box center [370, 181] width 26 height 92
click at [150, 231] on input "text" at bounding box center [176, 236] width 108 height 11
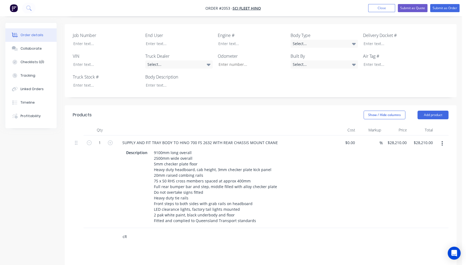
type input "c"
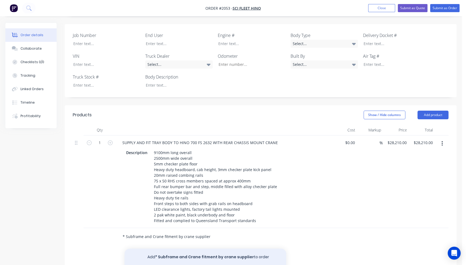
type input "* Subframe and Crane fitment by crane supplier"
click at [175, 248] on button "Add * Subframe and Crane fitment by crane supplier to order" at bounding box center [205, 256] width 162 height 17
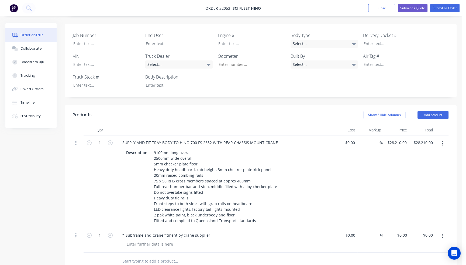
click at [214, 252] on div at bounding box center [213, 261] width 194 height 18
click at [39, 50] on button "Collaborate" at bounding box center [30, 48] width 51 height 13
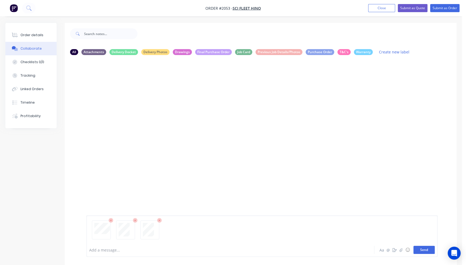
click at [397, 250] on button "Send" at bounding box center [423, 249] width 21 height 8
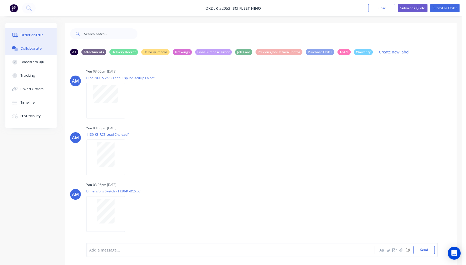
click at [34, 33] on div "Order details" at bounding box center [31, 35] width 23 height 5
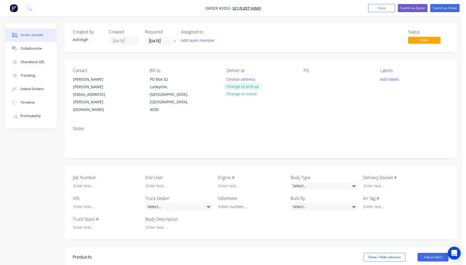
click at [246, 85] on button "Change to pick up" at bounding box center [242, 86] width 38 height 7
click at [306, 81] on div at bounding box center [307, 79] width 9 height 8
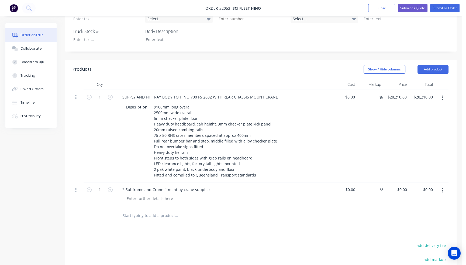
scroll to position [189, 0]
click at [136, 209] on input "text" at bounding box center [176, 214] width 108 height 11
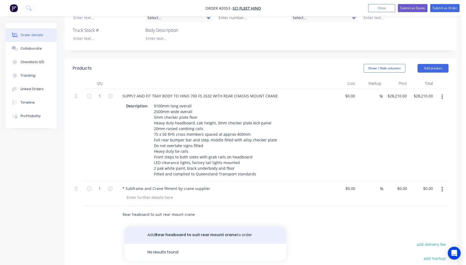
type input "Rear heaboard to suit rear mount crane"
click at [171, 226] on button "Add Rear heaboard to suit rear mount crane to order" at bounding box center [205, 234] width 162 height 17
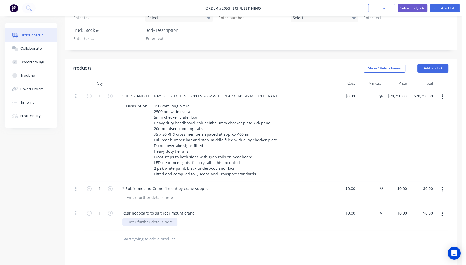
click at [136, 218] on div at bounding box center [149, 222] width 55 height 8
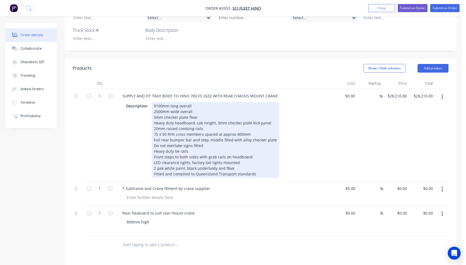
click at [195, 102] on div "9100mm long overall 2500mm wide overall 5mm checker plate floor Heavy duty head…" at bounding box center [215, 140] width 127 height 76
click at [158, 102] on div "9100mm long overall 2500mm wide overall 5mm checker plate floor Heavy duty head…" at bounding box center [215, 140] width 127 height 76
drag, startPoint x: 192, startPoint y: 91, endPoint x: 179, endPoint y: 92, distance: 12.2
click at [179, 102] on div "9000mm long overall 2500mm wide overall 5mm checker plate floor Heavy duty head…" at bounding box center [215, 140] width 127 height 76
click at [162, 124] on div "9000mm long deck space 2500mm wide overall 5mm checker plate floor Heavy duty h…" at bounding box center [215, 140] width 127 height 76
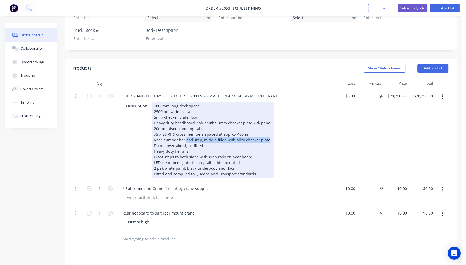
drag, startPoint x: 184, startPoint y: 125, endPoint x: 265, endPoint y: 125, distance: 80.8
click at [265, 125] on div "9000mm long deck space 2500mm wide overall 5mm checker plate floor Heavy duty h…" at bounding box center [213, 140] width 122 height 76
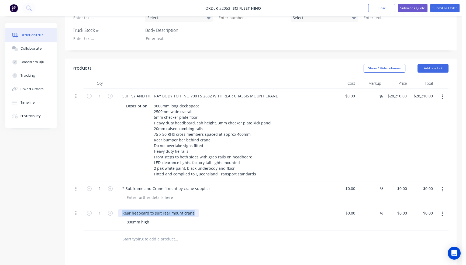
drag, startPoint x: 122, startPoint y: 198, endPoint x: 193, endPoint y: 196, distance: 71.7
click at [193, 209] on div "Rear heaboard to suit rear mount crane" at bounding box center [158, 213] width 81 height 8
copy div "Rear heaboard to suit rear mount crane"
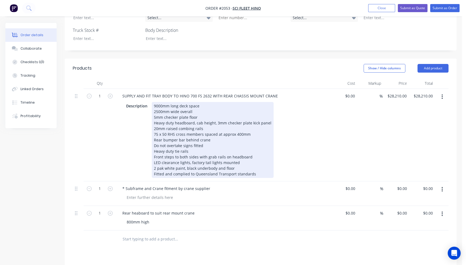
click at [254, 118] on div "9000mm long deck space 2500mm wide overall 5mm checker plate floor Heavy duty h…" at bounding box center [213, 140] width 122 height 76
click at [254, 119] on div "9000mm long deck space 2500mm wide overall 5mm checker plate floor Heavy duty h…" at bounding box center [213, 140] width 122 height 76
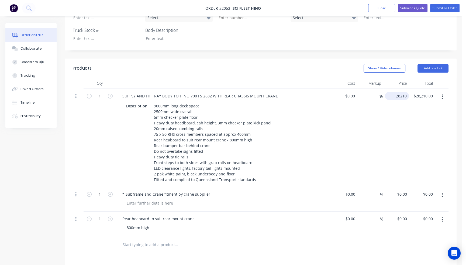
click at [397, 92] on input "28210" at bounding box center [398, 96] width 22 height 8
type input "$29,710.00"
click at [397, 217] on icon "button" at bounding box center [441, 219] width 1 height 5
click at [397, 262] on div "Delete" at bounding box center [422, 266] width 41 height 8
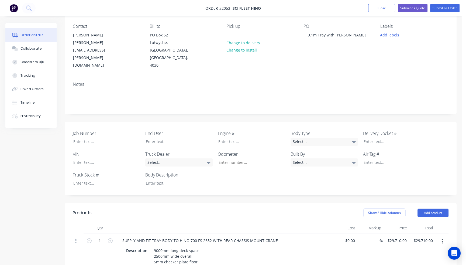
scroll to position [0, 0]
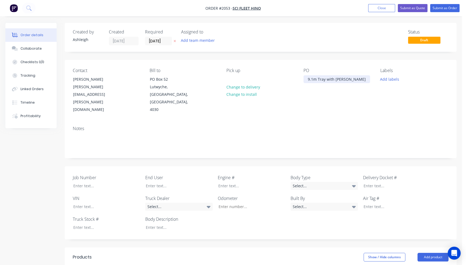
click at [312, 79] on div "9.1m Tray with Crane" at bounding box center [336, 79] width 67 height 8
click at [314, 79] on div "9m Tray with Crane" at bounding box center [325, 79] width 44 height 8
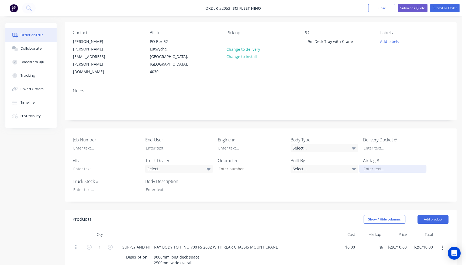
scroll to position [27, 0]
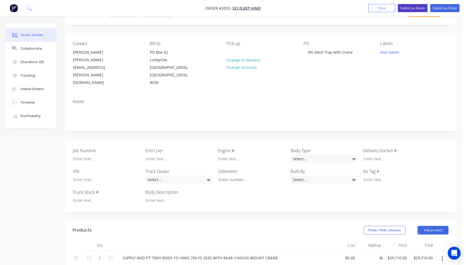
click at [397, 7] on button "Submit as Quote" at bounding box center [413, 8] width 30 height 8
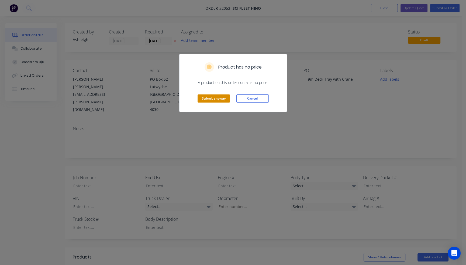
click at [221, 99] on button "Submit anyway" at bounding box center [213, 98] width 32 height 8
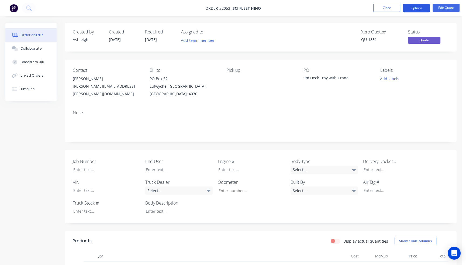
click at [397, 9] on button "Options" at bounding box center [416, 8] width 27 height 9
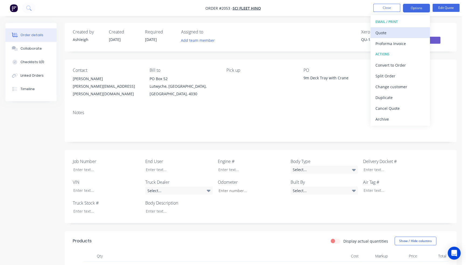
click at [384, 32] on div "Quote" at bounding box center [400, 33] width 50 height 8
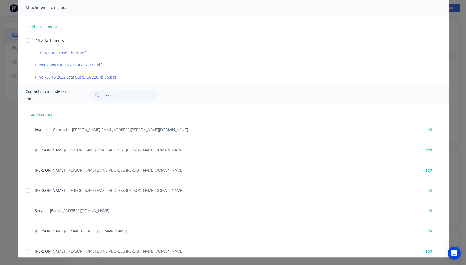
scroll to position [211, 0]
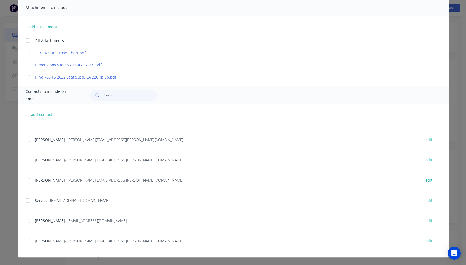
click at [26, 180] on div at bounding box center [27, 180] width 11 height 11
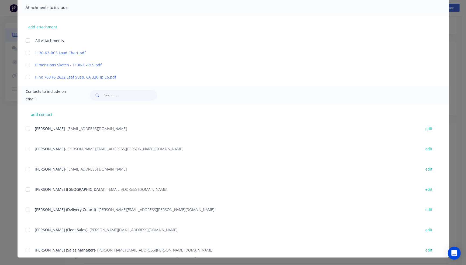
scroll to position [0, 0]
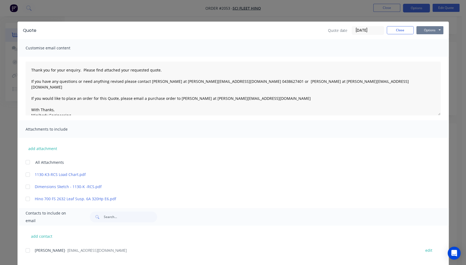
click at [397, 27] on button "Options" at bounding box center [429, 30] width 27 height 8
click at [397, 58] on button "Email" at bounding box center [433, 57] width 34 height 9
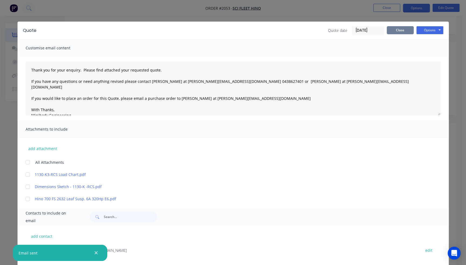
click at [394, 31] on button "Close" at bounding box center [400, 30] width 27 height 8
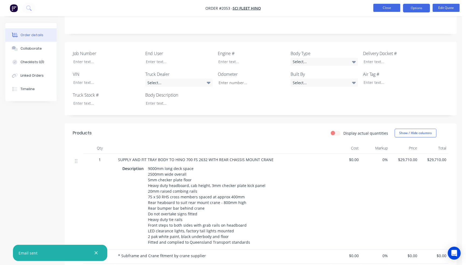
click at [387, 9] on button "Close" at bounding box center [386, 8] width 27 height 8
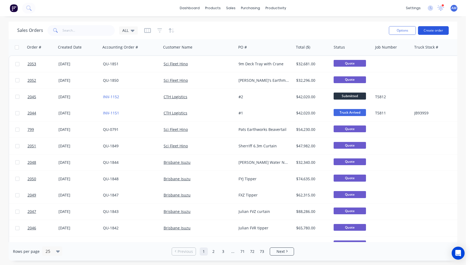
click at [397, 30] on button "Create order" at bounding box center [433, 30] width 31 height 9
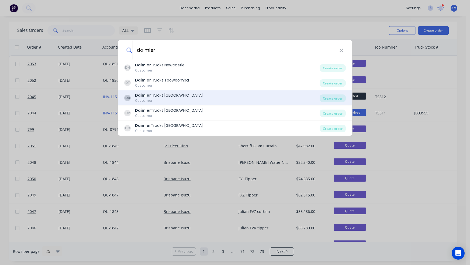
type input "daimler"
click at [164, 94] on div "Daimler Trucks Brisbane" at bounding box center [169, 95] width 68 height 6
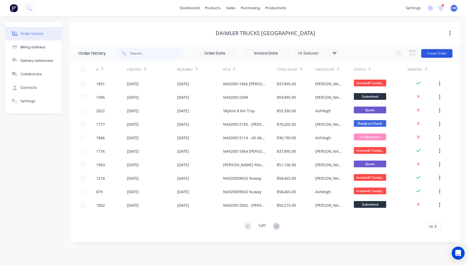
click at [397, 57] on button "Create Order" at bounding box center [436, 53] width 31 height 9
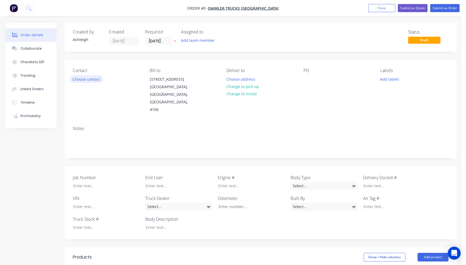
click at [85, 80] on button "Choose contact" at bounding box center [86, 78] width 33 height 7
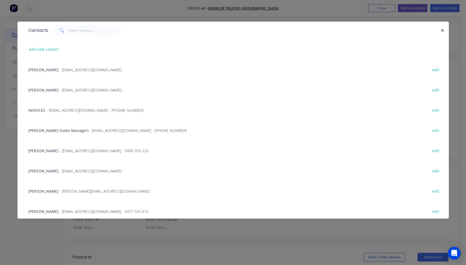
click at [54, 149] on span "[PERSON_NAME]" at bounding box center [43, 150] width 30 height 5
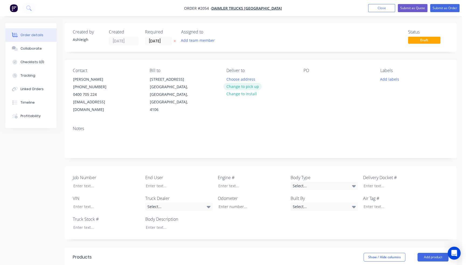
click at [250, 87] on button "Change to pick up" at bounding box center [242, 86] width 38 height 7
click at [306, 78] on div at bounding box center [307, 79] width 9 height 8
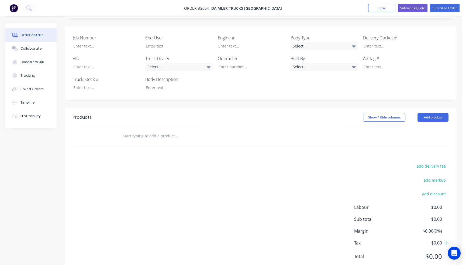
scroll to position [150, 0]
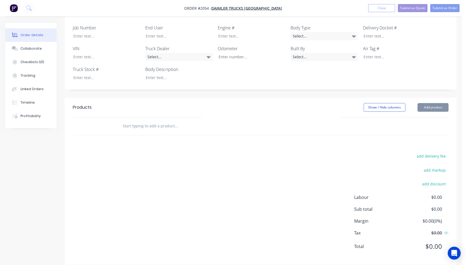
click at [148, 120] on input "text" at bounding box center [176, 125] width 108 height 11
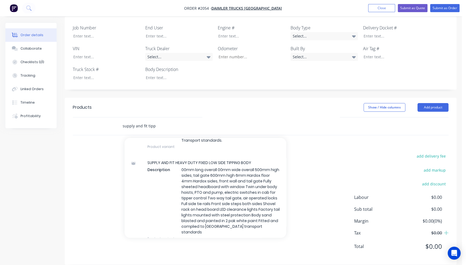
scroll to position [323, 0]
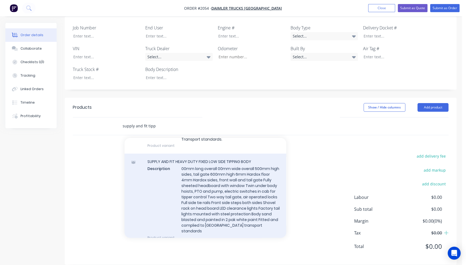
type input "supply and fit tipp"
click at [207, 173] on div "SUPPLY AND FIT HEAVY DUTY FIXED LOW SIDE TIPPING BODY Description 00mm long ove…" at bounding box center [205, 199] width 162 height 92
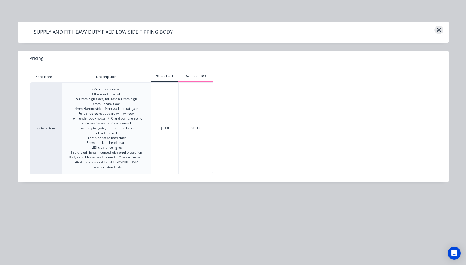
click at [397, 29] on icon "button" at bounding box center [438, 29] width 5 height 5
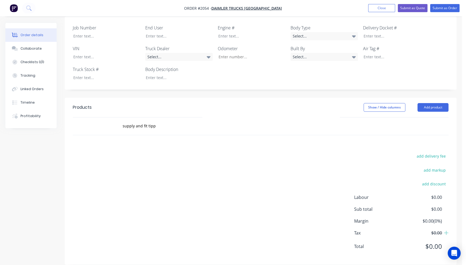
click at [168, 124] on div "supply and fit tipp" at bounding box center [213, 126] width 194 height 18
click at [160, 120] on input "supply and fit tipp" at bounding box center [176, 125] width 108 height 11
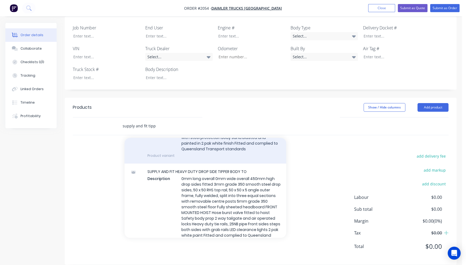
scroll to position [162, 0]
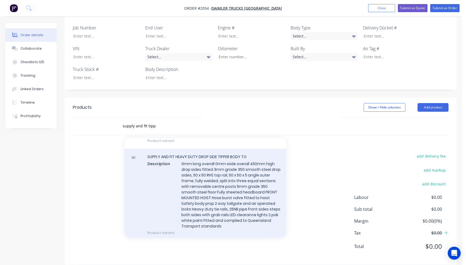
click at [219, 186] on div "SUPPLY AND FIT HEAVY DUTY DROP SIDE TIPPER BODY TO Description 0mm long overall…" at bounding box center [205, 194] width 162 height 92
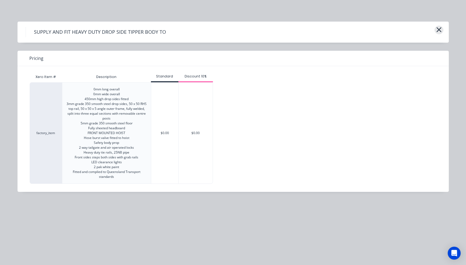
click at [397, 28] on button "button" at bounding box center [438, 30] width 9 height 9
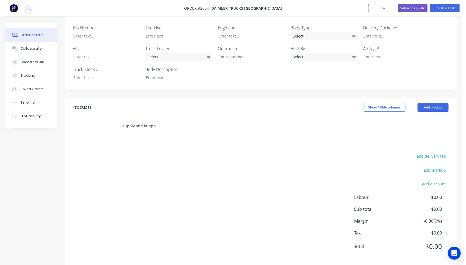
click at [168, 121] on input "supply and fit tipp" at bounding box center [176, 125] width 108 height 11
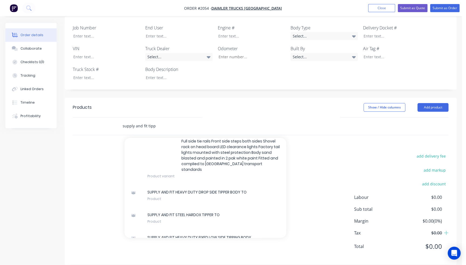
scroll to position [431, 0]
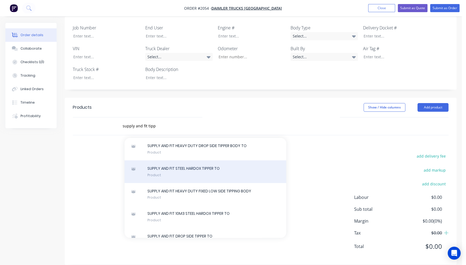
click at [207, 163] on div "SUPPLY AND FIT STEEL HARDOX TIPPER TO Product" at bounding box center [205, 171] width 162 height 23
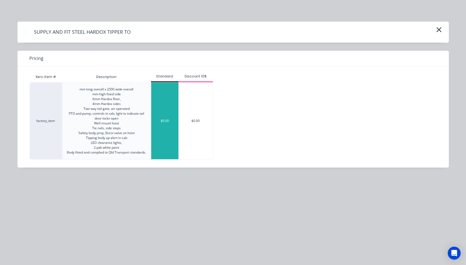
click at [170, 137] on div "$0.00" at bounding box center [164, 120] width 27 height 77
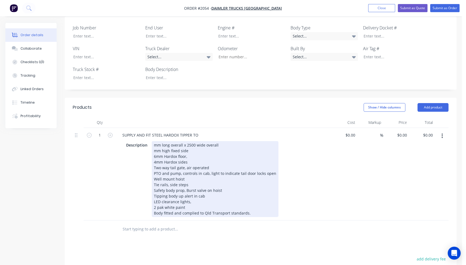
click at [153, 141] on div "mm long overall x 2500 wide overall mm high fixed side 6mm Hardox floor, 4mm Ha…" at bounding box center [215, 179] width 127 height 76
click at [197, 141] on div "6200mm long overall x 2500 wide overall mm high fixed side 6mm Hardox floor, 4m…" at bounding box center [215, 179] width 127 height 76
click at [154, 143] on div "6200mm long overall x 2400 wide overall mm high fixed side 6mm Hardox floor, 4m…" at bounding box center [215, 179] width 127 height 76
drag, startPoint x: 153, startPoint y: 171, endPoint x: 183, endPoint y: 171, distance: 29.6
click at [183, 171] on div "6200mm long overall x 2400 wide overall 800mm high fixed side 6mm Hardox floor,…" at bounding box center [215, 179] width 127 height 76
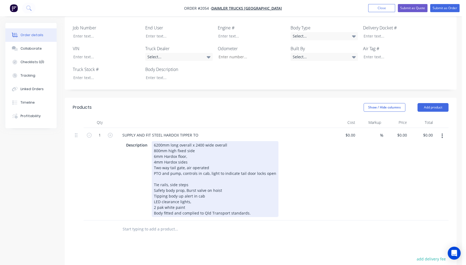
click at [154, 165] on div "6200mm long overall x 2400 wide overall 800mm high fixed side 6mm Hardox floor,…" at bounding box center [215, 179] width 127 height 76
click at [155, 164] on div "6200mm long overall x 2400 wide overall 800mm high fixed side 6mm Hardox floor,…" at bounding box center [215, 179] width 127 height 76
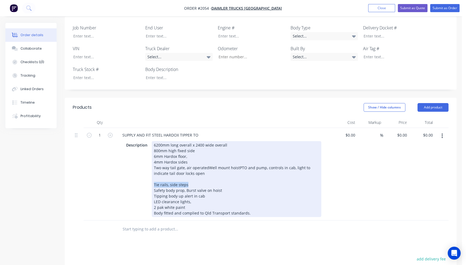
drag, startPoint x: 153, startPoint y: 182, endPoint x: 186, endPoint y: 182, distance: 32.9
click at [186, 182] on div "6200mm long overall x 2400 wide overall 800mm high fixed side 6mm Hardox floor,…" at bounding box center [236, 179] width 169 height 76
click at [204, 195] on div "6200mm long overall x 2400 wide overall 800mm high fixed side 6mm Hardox floor,…" at bounding box center [236, 179] width 169 height 76
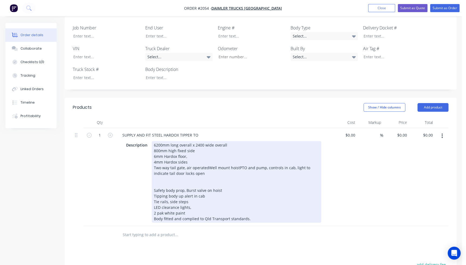
click at [161, 184] on div "6200mm long overall x 2400 wide overall 800mm high fixed side 6mm Hardox floor,…" at bounding box center [236, 181] width 169 height 81
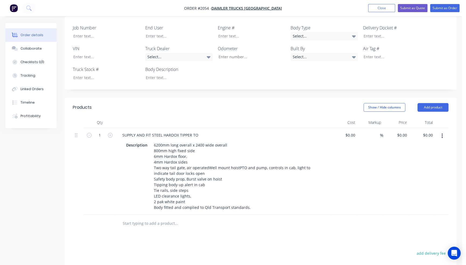
click at [148, 219] on input "text" at bounding box center [176, 223] width 108 height 11
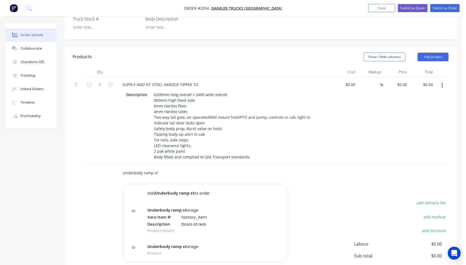
scroll to position [203, 0]
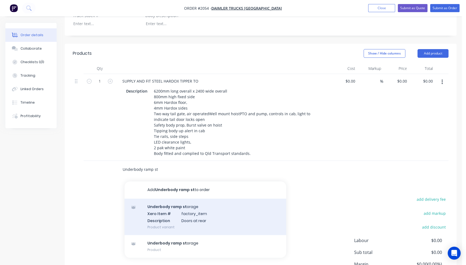
type input "Underbody ramp st"
click at [169, 214] on div "Underbody ramp st orage Xero Item # factory_item Description Doors at rear Prod…" at bounding box center [205, 216] width 162 height 36
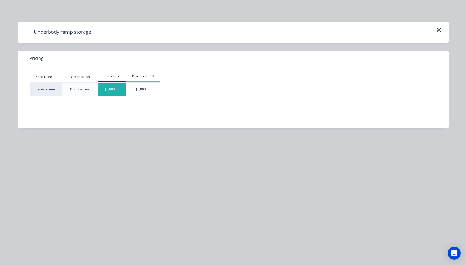
click at [116, 88] on div "$3,800.00" at bounding box center [111, 88] width 27 height 13
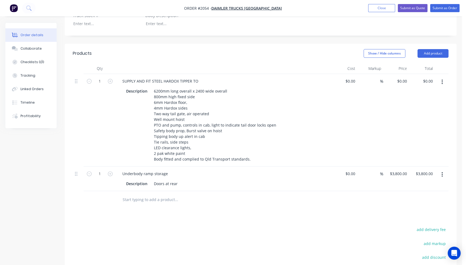
click at [130, 194] on input "text" at bounding box center [176, 199] width 108 height 11
click at [122, 194] on div "Ramps to suit positrack Add Ramps to suit positrack to order No results found" at bounding box center [199, 199] width 162 height 11
click at [123, 194] on input "Ramps to suit positrack" at bounding box center [176, 199] width 108 height 11
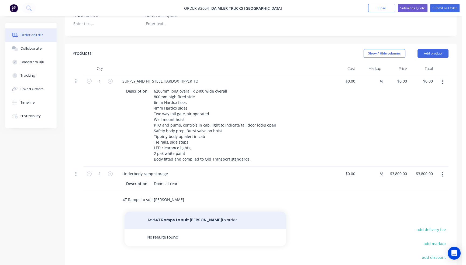
type input "4T Ramps to suit positrack"
click at [155, 211] on button "Add 4T Ramps to suit positrack to order" at bounding box center [205, 219] width 162 height 17
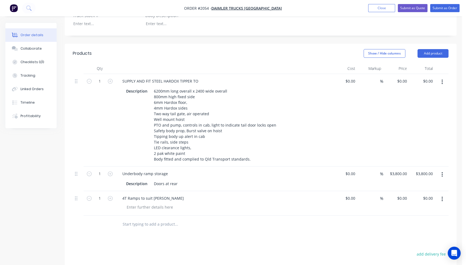
click at [151, 219] on input "text" at bounding box center [176, 224] width 108 height 11
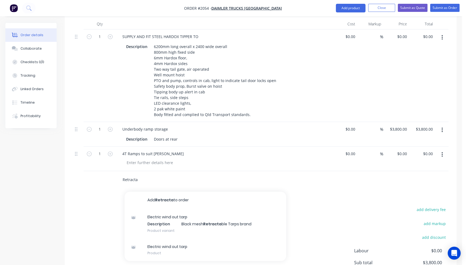
scroll to position [257, 0]
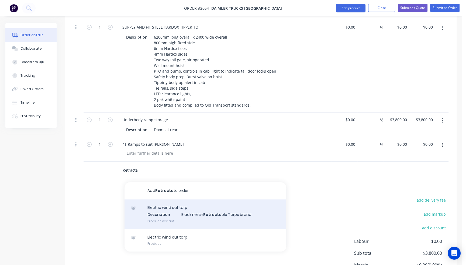
type input "Retracta"
click at [157, 209] on div "Electric wind out tarp Description Black mesh Retracta ble Tarps brand Product …" at bounding box center [205, 214] width 162 height 30
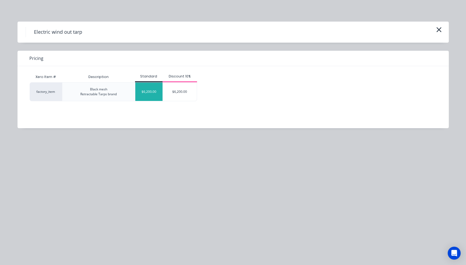
click at [150, 93] on div "$6,200.00" at bounding box center [148, 91] width 27 height 18
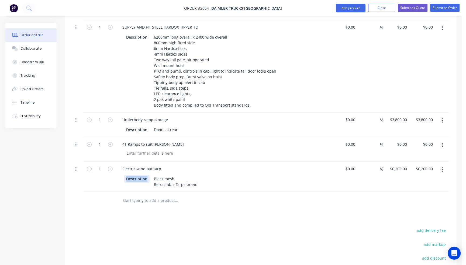
drag, startPoint x: 147, startPoint y: 169, endPoint x: 115, endPoint y: 170, distance: 31.3
click at [115, 170] on div "1 Electric wind out tarp Description Black mesh Retractable Tarps brand $0.00 $…" at bounding box center [261, 176] width 376 height 30
click at [127, 195] on input "text" at bounding box center [176, 200] width 108 height 11
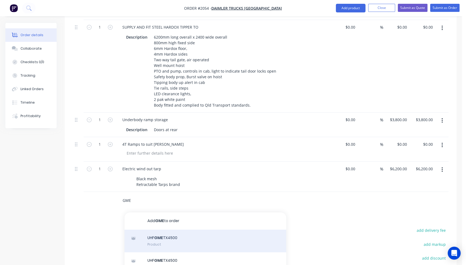
type input "GME"
click at [157, 231] on div "UHF GME TX4500 Product" at bounding box center [205, 240] width 162 height 23
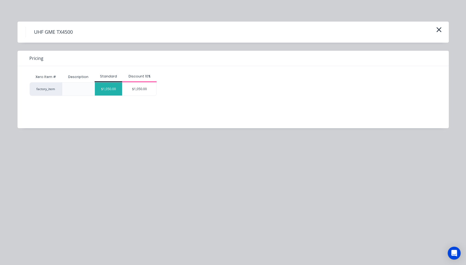
click at [112, 94] on div "$1,050.00" at bounding box center [108, 88] width 27 height 13
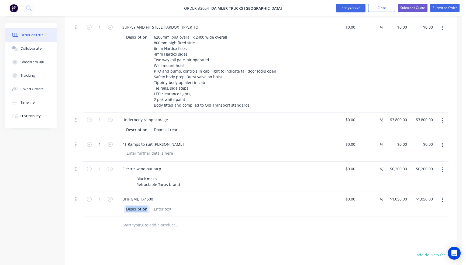
drag, startPoint x: 147, startPoint y: 201, endPoint x: 112, endPoint y: 202, distance: 34.5
click at [112, 202] on div "1 UHF GME TX4500 Description $0.00 $0.00 % $1,050.00 $1,050.00 $1,050.00 $1,050…" at bounding box center [261, 204] width 376 height 25
click at [129, 219] on input "text" at bounding box center [176, 224] width 108 height 11
type input "b"
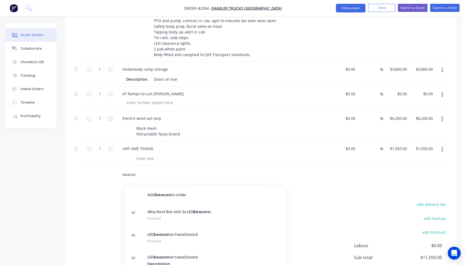
scroll to position [311, 0]
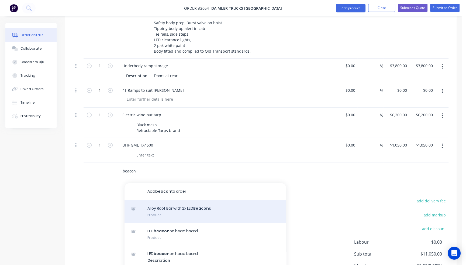
type input "beacon"
click at [160, 200] on div "Alloy Roof Bar with 2x LED Beacon s Product" at bounding box center [205, 211] width 162 height 23
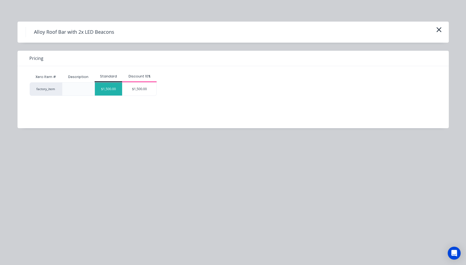
click at [117, 88] on div "$1,500.00" at bounding box center [108, 88] width 27 height 13
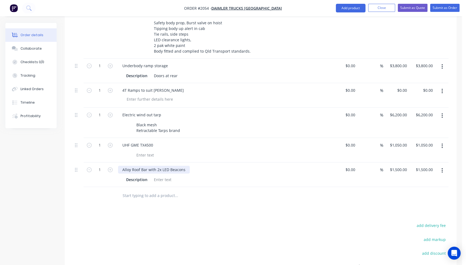
click at [185, 165] on div "Alloy Roof Bar with 2x LED Beacons" at bounding box center [154, 169] width 72 height 8
click at [161, 165] on div "Alloy Roof Bar with 2x LED Beacons" at bounding box center [154, 169] width 72 height 8
click at [397, 165] on input "1500" at bounding box center [403, 169] width 11 height 8
type input "$1,600.00"
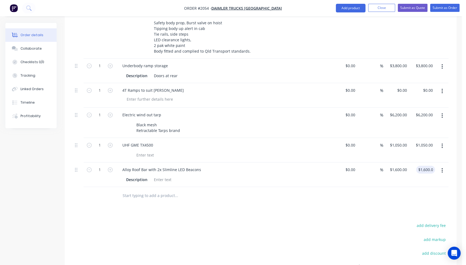
click at [161, 190] on input "text" at bounding box center [176, 195] width 108 height 11
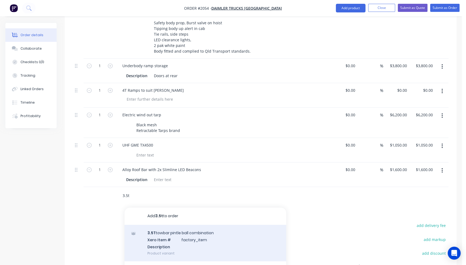
type input "3.5t"
click at [168, 227] on div "3.5T towbar pintle ball combination Xero Item # factory_item Description Produc…" at bounding box center [205, 242] width 162 height 36
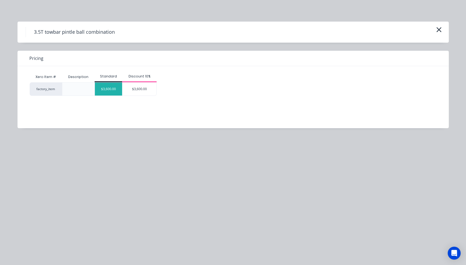
click at [102, 89] on div "$3,600.00" at bounding box center [108, 88] width 27 height 13
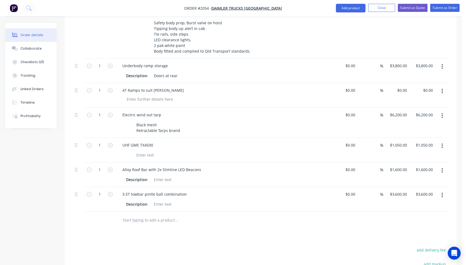
click at [142, 214] on input "text" at bounding box center [176, 219] width 108 height 11
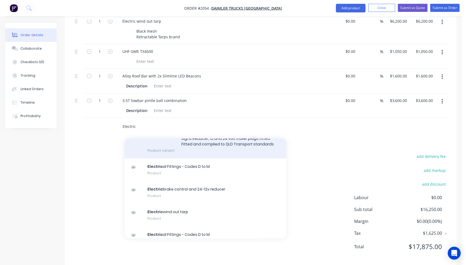
scroll to position [81, 0]
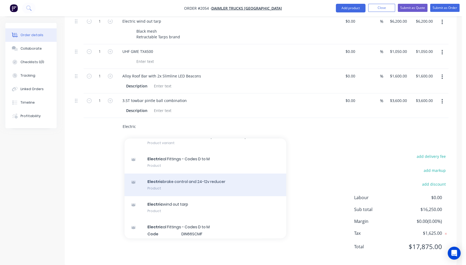
type input "Electric"
click at [188, 173] on div "Electric brake control and 24-12v reducer Product" at bounding box center [205, 184] width 162 height 23
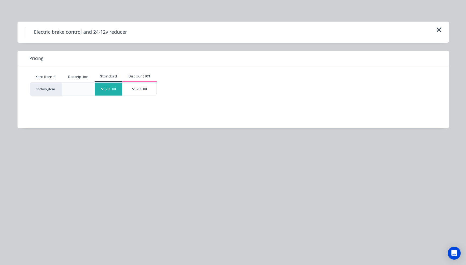
click at [110, 92] on div "$1,200.00" at bounding box center [108, 88] width 27 height 13
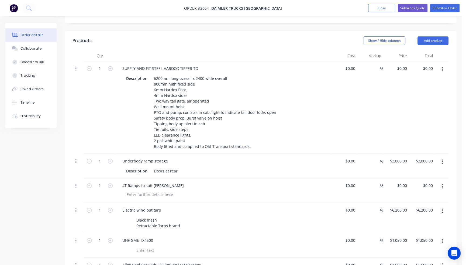
scroll to position [189, 0]
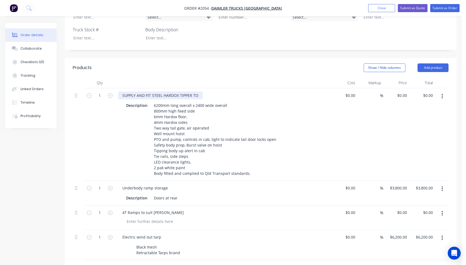
click at [200, 91] on div "SUPPLY AND FIT STEEL HARDOX TIPPER TO" at bounding box center [160, 95] width 85 height 8
click at [386, 8] on button "Close" at bounding box center [381, 8] width 27 height 8
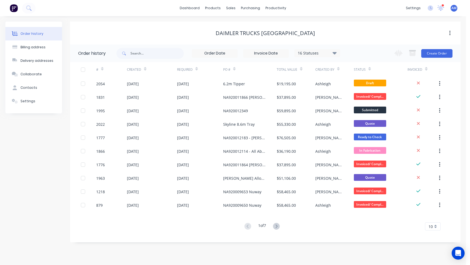
click at [181, 25] on div "Daimler Trucks [GEOGRAPHIC_DATA]" at bounding box center [265, 33] width 390 height 23
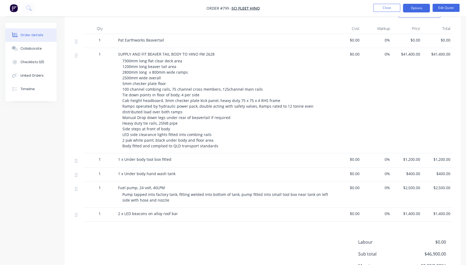
scroll to position [242, 0]
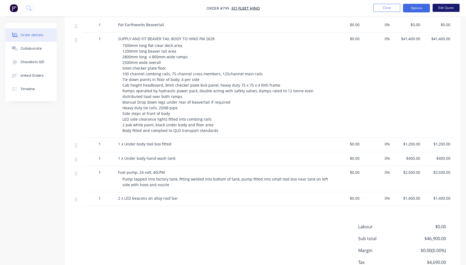
click at [393, 8] on button "Edit Quote" at bounding box center [445, 8] width 27 height 8
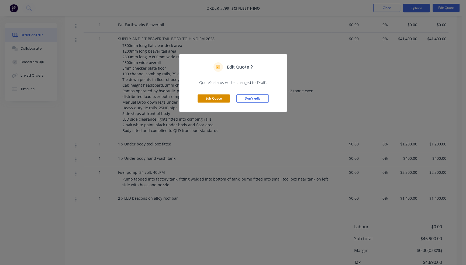
click at [213, 98] on button "Edit Quote" at bounding box center [213, 98] width 32 height 8
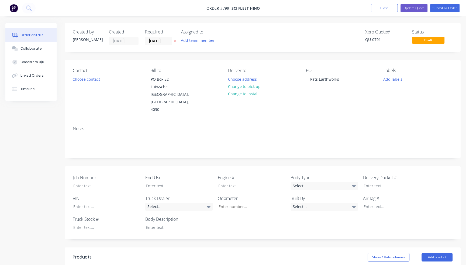
scroll to position [135, 0]
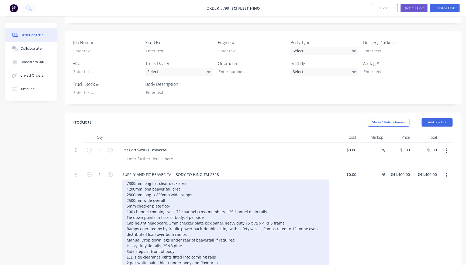
click at [131, 179] on div "7300mm long flat clear deck area 1200mm long beaver tail area 2800mm long x 800…" at bounding box center [225, 225] width 207 height 93
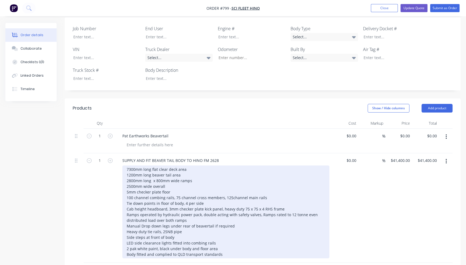
scroll to position [162, 0]
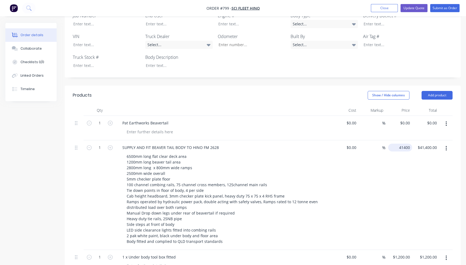
click at [393, 143] on input "41400" at bounding box center [401, 147] width 22 height 8
type input "43500"
type input "43500.00"
type input "$43,500.00"
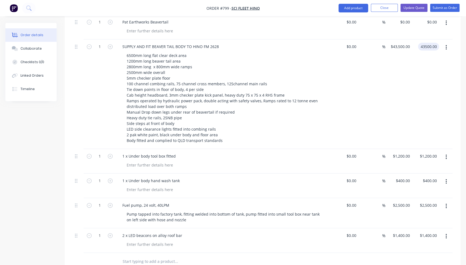
scroll to position [296, 0]
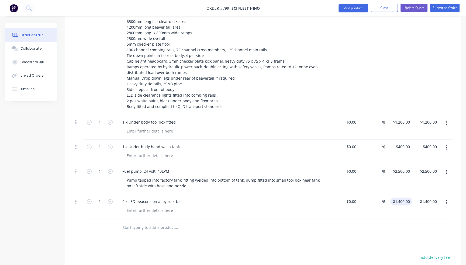
type input "$43,500.00"
click at [393, 197] on input "1400" at bounding box center [402, 201] width 20 height 8
type input "$1,600.00"
type input "2"
type input "2500"
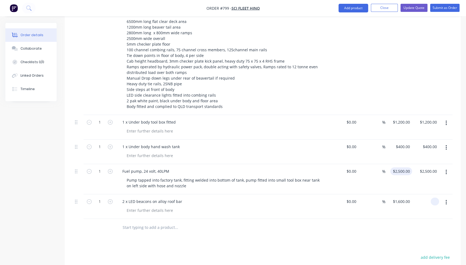
type input "$0.00"
click at [393, 167] on input "2500" at bounding box center [406, 171] width 11 height 8
type input "$2,500.00"
click at [393, 197] on div "0 $0.00" at bounding box center [404, 201] width 15 height 8
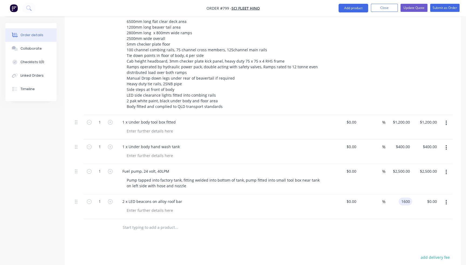
type input "$1,600.00"
type input "1600.00"
type input "2500"
type input "$1,600.00"
click at [393, 164] on div "2500 2500" at bounding box center [398, 179] width 27 height 30
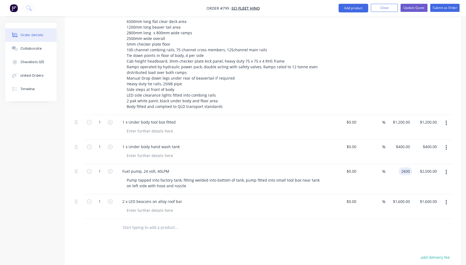
type input "$2,600.00"
click at [26, 86] on button "Timeline" at bounding box center [30, 88] width 51 height 13
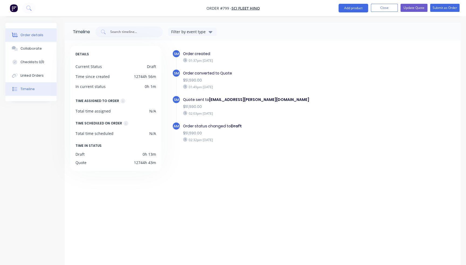
click at [31, 34] on div "Order details" at bounding box center [31, 35] width 23 height 5
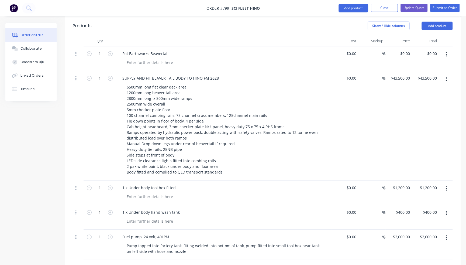
scroll to position [242, 0]
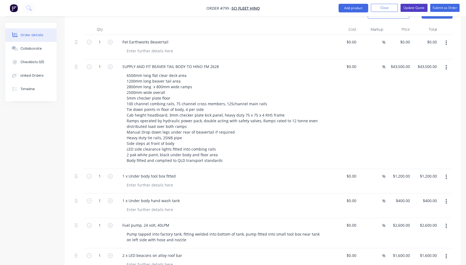
click at [393, 10] on button "Update Quote" at bounding box center [413, 8] width 27 height 8
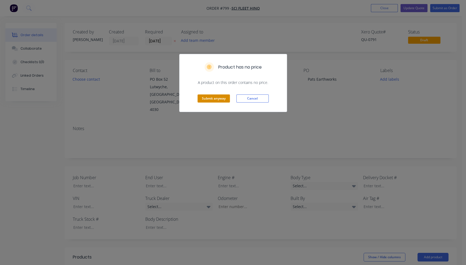
click at [219, 100] on button "Submit anyway" at bounding box center [213, 98] width 32 height 8
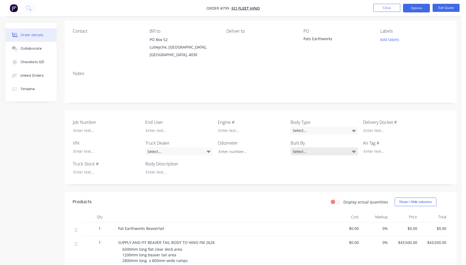
scroll to position [81, 0]
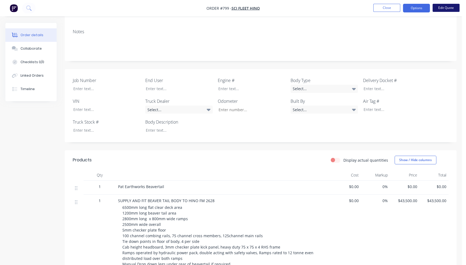
click at [393, 6] on button "Edit Quote" at bounding box center [445, 8] width 27 height 8
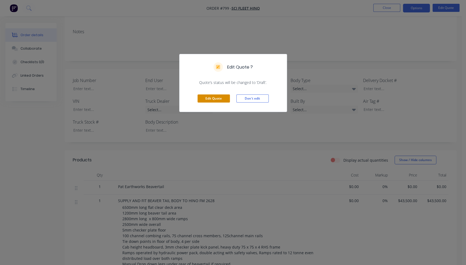
click at [214, 98] on button "Edit Quote" at bounding box center [213, 98] width 32 height 8
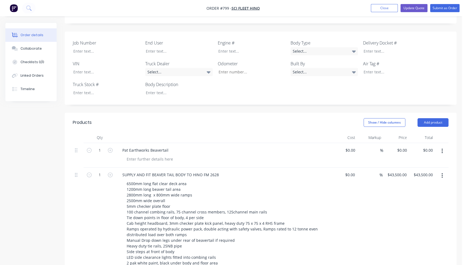
scroll to position [135, 0]
click at [393, 148] on icon "button" at bounding box center [441, 150] width 1 height 5
click at [393, 193] on div "Delete" at bounding box center [422, 197] width 41 height 8
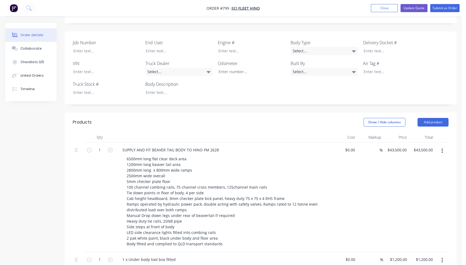
scroll to position [0, 0]
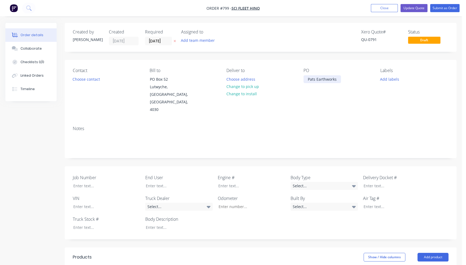
click at [338, 79] on div "Pats Earthworks" at bounding box center [321, 79] width 37 height 8
click at [86, 79] on button "Choose contact" at bounding box center [86, 78] width 33 height 7
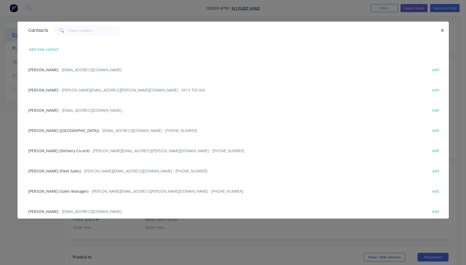
click at [60, 90] on span "- nick.obrien@scifleethino.com.au - 0419 703 006" at bounding box center [132, 89] width 145 height 5
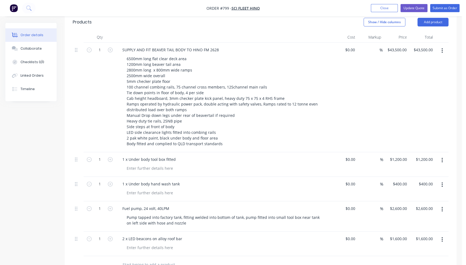
scroll to position [242, 0]
click at [393, 6] on button "Update Quote" at bounding box center [413, 8] width 27 height 8
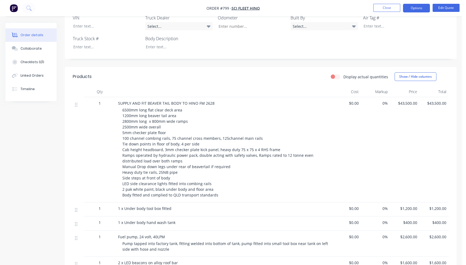
scroll to position [189, 0]
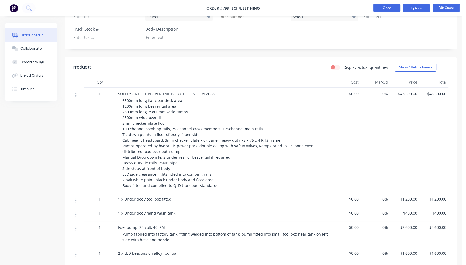
click at [393, 7] on button "Close" at bounding box center [386, 8] width 27 height 8
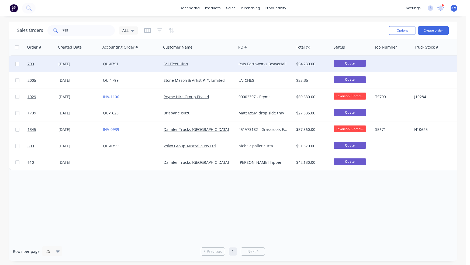
click at [129, 64] on div "QU-0791" at bounding box center [130, 63] width 54 height 5
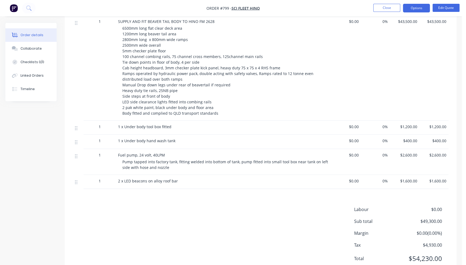
scroll to position [269, 0]
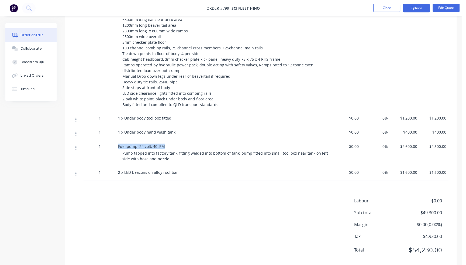
drag, startPoint x: 118, startPoint y: 138, endPoint x: 165, endPoint y: 138, distance: 46.3
click at [167, 143] on div "Fuel pump, 24 volt, 40LPM" at bounding box center [223, 146] width 211 height 6
copy span "Fuel pump, 24 volt, 40LPM"
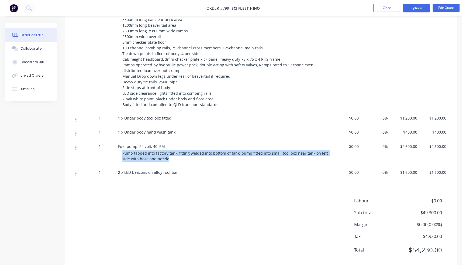
drag, startPoint x: 123, startPoint y: 144, endPoint x: 181, endPoint y: 153, distance: 58.8
click at [181, 153] on div "Pump tapped into factory tank, fitting welded into bottom of tank, pump fitted …" at bounding box center [225, 155] width 207 height 11
copy span "Pump tapped into factory tank, fitting welded into bottom of tank, pump fitted …"
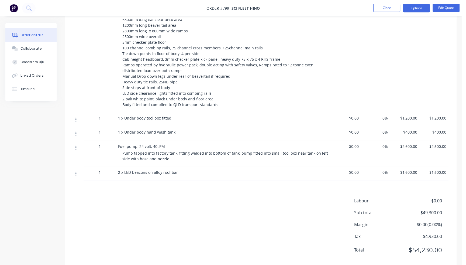
click at [327, 60] on div "6500mm long flat clear deck area 1200mm long beaver tail area 2800mm long x 800…" at bounding box center [225, 62] width 207 height 91
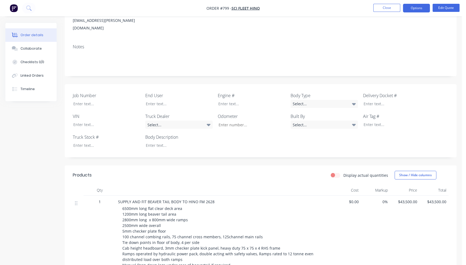
scroll to position [81, 0]
click at [393, 7] on button "Options" at bounding box center [416, 8] width 27 height 9
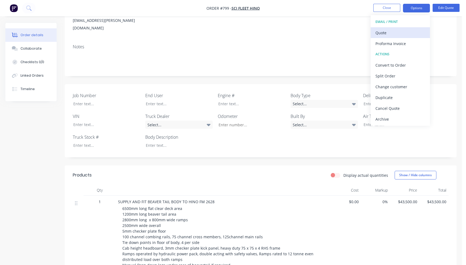
click at [393, 29] on div "Quote" at bounding box center [400, 33] width 50 height 8
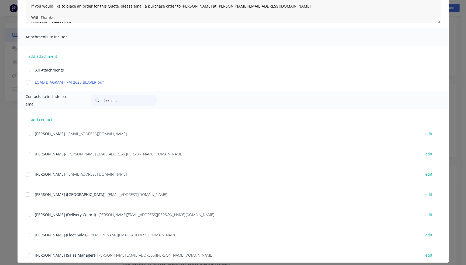
scroll to position [97, 0]
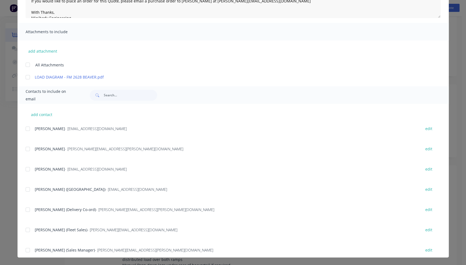
click at [26, 149] on div at bounding box center [27, 148] width 11 height 11
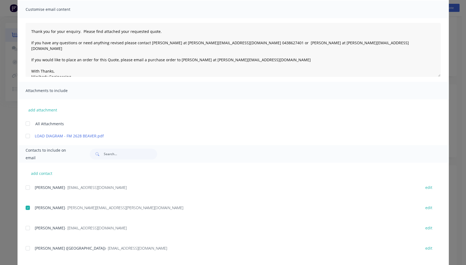
scroll to position [16, 0]
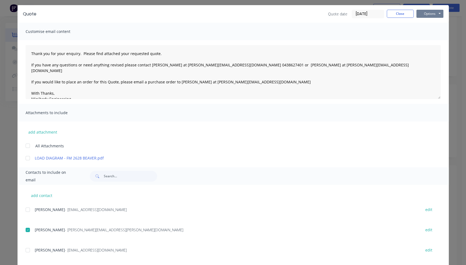
click at [393, 13] on button "Options" at bounding box center [429, 14] width 27 height 8
click at [393, 39] on button "Email" at bounding box center [433, 41] width 34 height 9
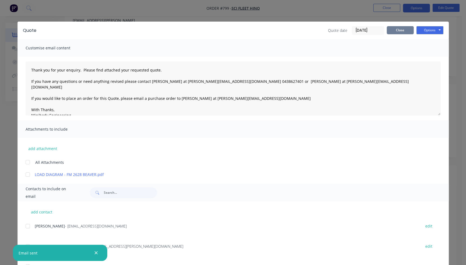
click at [393, 29] on button "Close" at bounding box center [400, 30] width 27 height 8
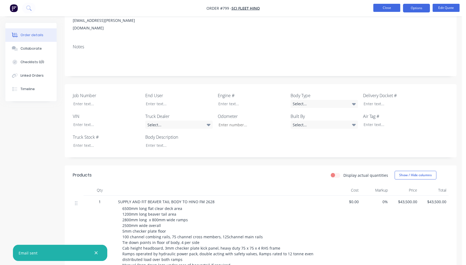
click at [389, 8] on button "Close" at bounding box center [386, 8] width 27 height 8
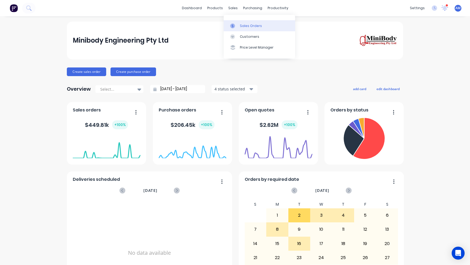
click at [244, 23] on div "Sales Orders" at bounding box center [251, 25] width 22 height 5
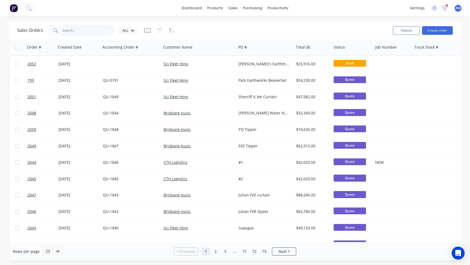
click at [67, 28] on input "text" at bounding box center [89, 30] width 53 height 11
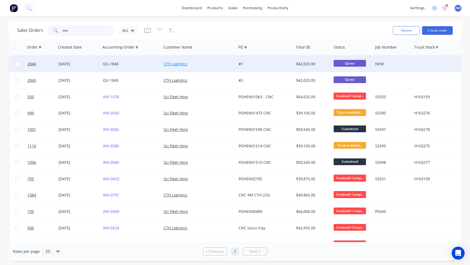
type input "cnc"
click at [183, 62] on link "CTH Logistics" at bounding box center [176, 63] width 24 height 5
click at [70, 63] on div "[DATE]" at bounding box center [78, 63] width 40 height 5
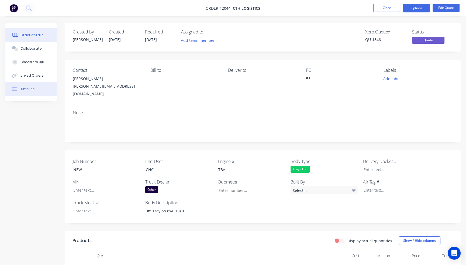
click at [31, 86] on div "Timeline" at bounding box center [27, 88] width 14 height 5
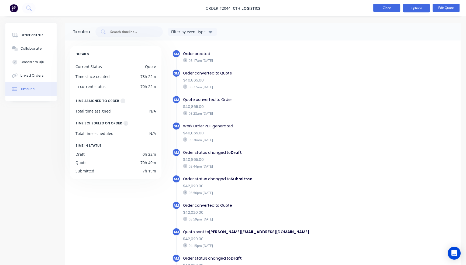
click at [382, 7] on button "Close" at bounding box center [386, 8] width 27 height 8
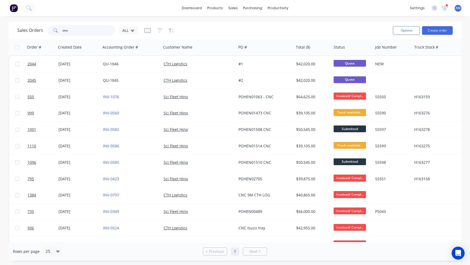
drag, startPoint x: 84, startPoint y: 31, endPoint x: 44, endPoint y: 32, distance: 39.4
click at [44, 32] on div "Sales Orders cnc ALL" at bounding box center [77, 30] width 120 height 11
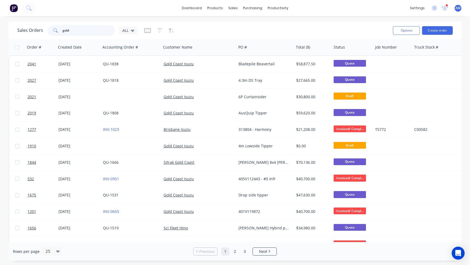
drag, startPoint x: 73, startPoint y: 32, endPoint x: 54, endPoint y: 31, distance: 18.9
click at [54, 31] on div "gold" at bounding box center [80, 30] width 67 height 11
type input "jb"
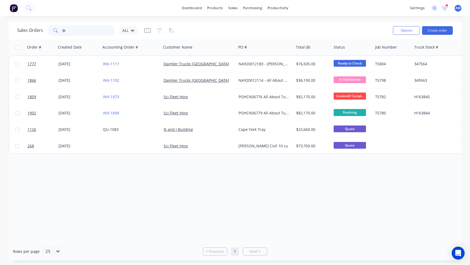
drag, startPoint x: 71, startPoint y: 28, endPoint x: 51, endPoint y: 31, distance: 19.9
click at [51, 31] on div "jb" at bounding box center [80, 30] width 67 height 11
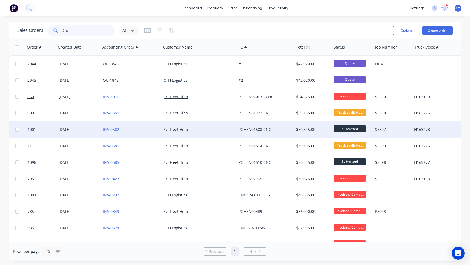
type input "Cnc"
click at [303, 129] on div "$50,545.00" at bounding box center [312, 129] width 32 height 5
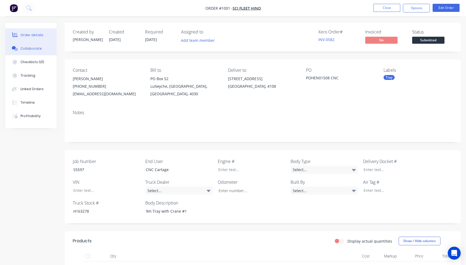
click at [32, 47] on div "Collaborate" at bounding box center [30, 48] width 21 height 5
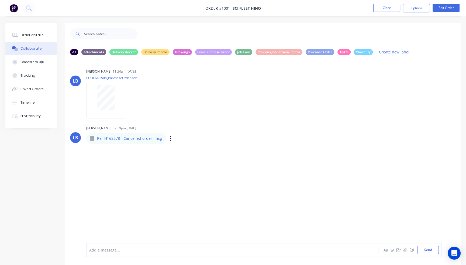
click at [170, 139] on div "Labels Download Delete" at bounding box center [198, 138] width 61 height 8
click at [170, 139] on icon "button" at bounding box center [171, 138] width 2 height 6
click at [184, 153] on button "Download" at bounding box center [206, 153] width 61 height 12
click at [383, 8] on button "Close" at bounding box center [386, 8] width 27 height 8
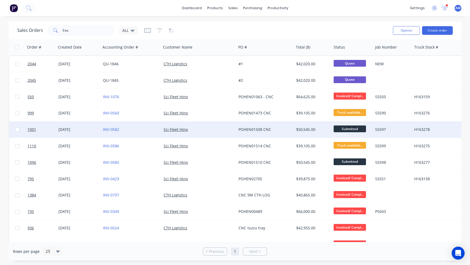
click at [344, 128] on span "Submitted" at bounding box center [350, 128] width 32 height 7
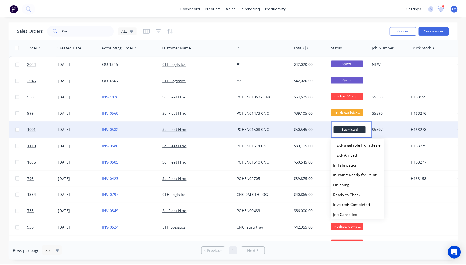
scroll to position [22, 0]
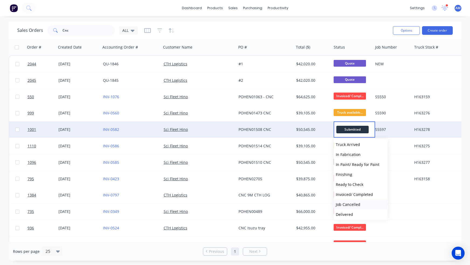
click at [364, 203] on button "Job Cancelled" at bounding box center [361, 204] width 54 height 10
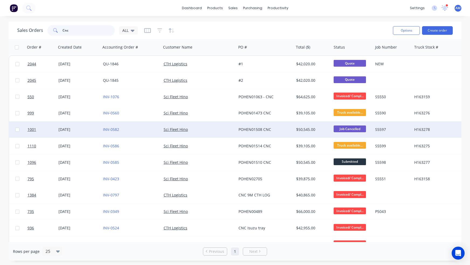
drag, startPoint x: 89, startPoint y: 31, endPoint x: 52, endPoint y: 31, distance: 36.9
click at [52, 31] on div "Cnc" at bounding box center [80, 30] width 67 height 11
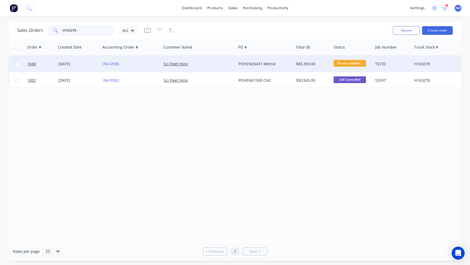
type input "H163278"
click at [66, 61] on div "[DATE]" at bounding box center [78, 63] width 40 height 5
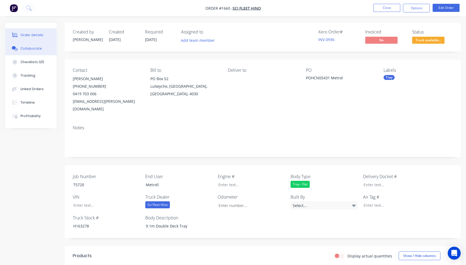
click at [32, 47] on div "Collaborate" at bounding box center [30, 48] width 21 height 5
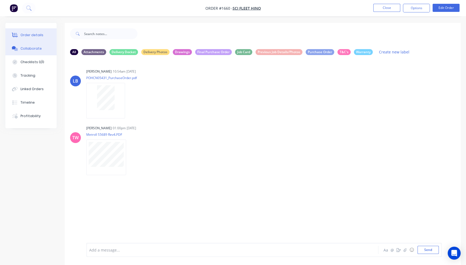
click at [25, 35] on div "Order details" at bounding box center [31, 35] width 23 height 5
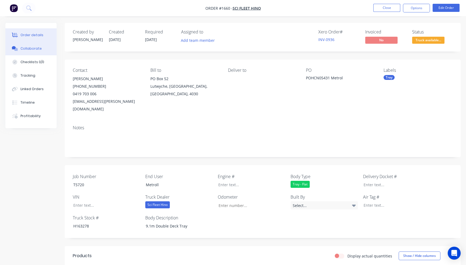
click at [33, 47] on div "Collaborate" at bounding box center [30, 48] width 21 height 5
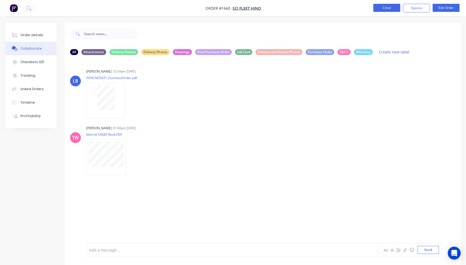
click at [397, 7] on button "Close" at bounding box center [386, 8] width 27 height 8
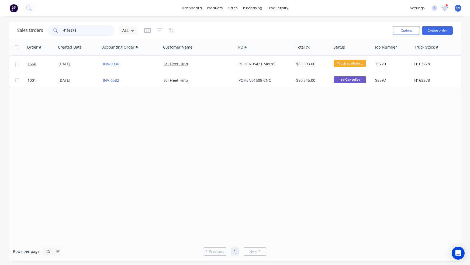
drag, startPoint x: 87, startPoint y: 31, endPoint x: 36, endPoint y: 30, distance: 51.2
click at [36, 30] on div "Sales Orders H163278 ALL" at bounding box center [77, 30] width 120 height 11
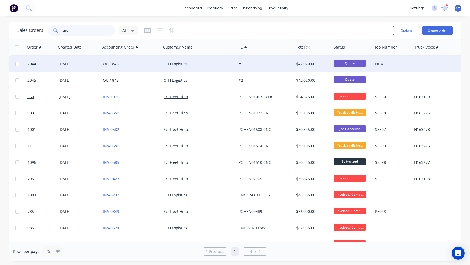
type input "cnc"
click at [123, 64] on div "QU-1846" at bounding box center [130, 63] width 54 height 5
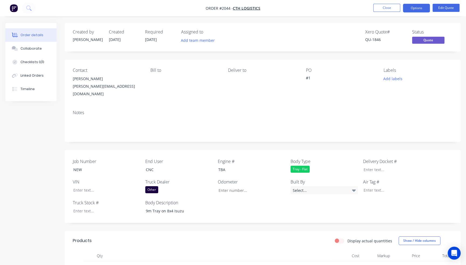
click at [158, 186] on div "Other" at bounding box center [151, 189] width 13 height 7
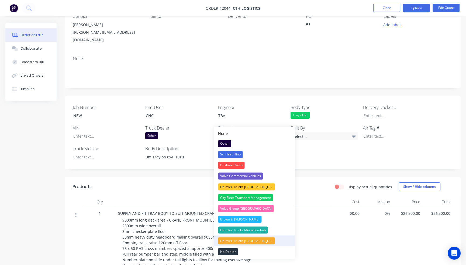
scroll to position [27, 0]
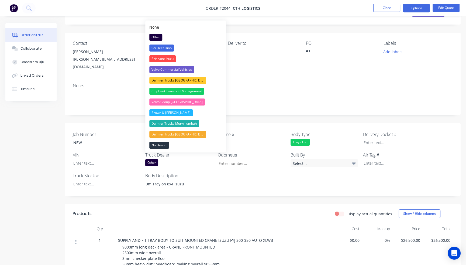
click at [168, 159] on div "Other" at bounding box center [178, 162] width 67 height 7
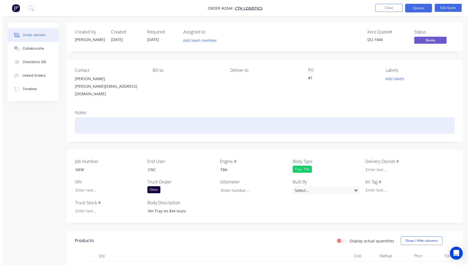
scroll to position [0, 0]
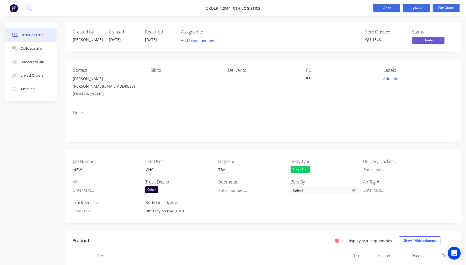
click at [384, 6] on button "Close" at bounding box center [386, 8] width 27 height 8
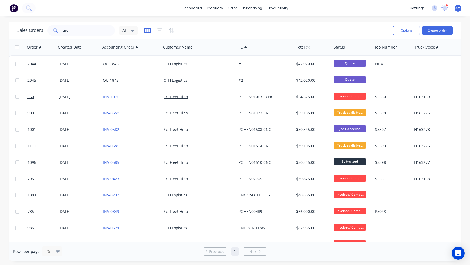
click at [149, 31] on icon "button" at bounding box center [147, 30] width 7 height 5
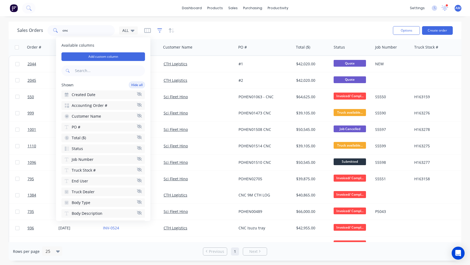
click at [160, 30] on icon "button" at bounding box center [160, 30] width 4 height 1
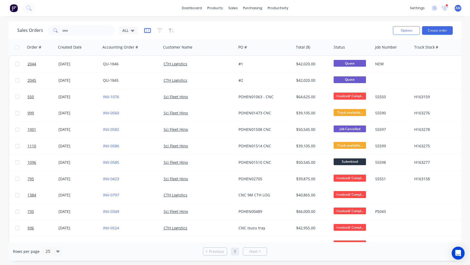
click at [147, 31] on icon "button" at bounding box center [147, 30] width 7 height 5
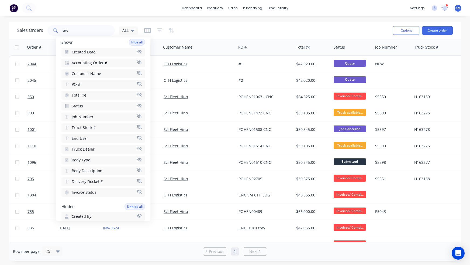
scroll to position [81, 0]
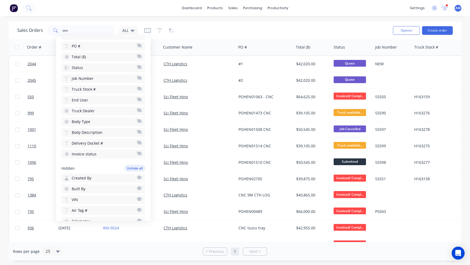
click at [101, 108] on button "Truck Dealer" at bounding box center [103, 110] width 84 height 9
click at [137, 108] on icon "button" at bounding box center [139, 110] width 5 height 4
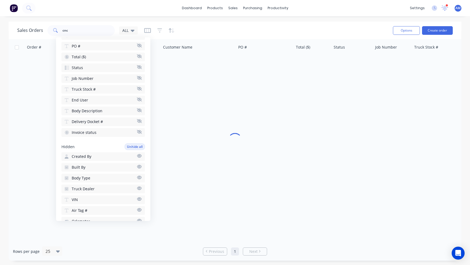
click at [137, 108] on icon "button" at bounding box center [139, 110] width 5 height 4
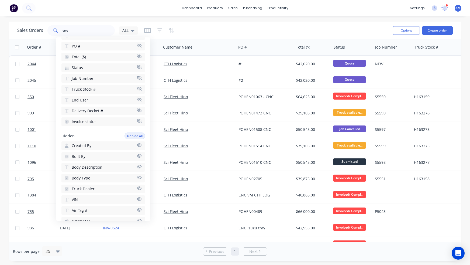
click at [137, 108] on icon "button" at bounding box center [139, 110] width 5 height 4
click at [198, 25] on div "Sales Orders cnc ALL" at bounding box center [202, 30] width 371 height 13
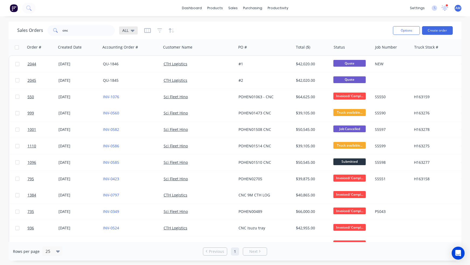
click at [131, 29] on icon at bounding box center [133, 30] width 4 height 6
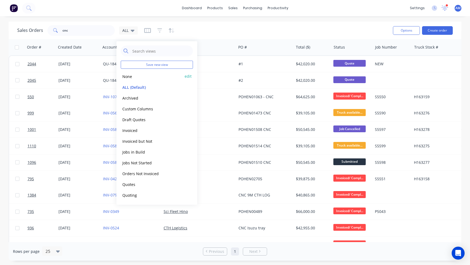
click at [129, 77] on button "None" at bounding box center [151, 76] width 61 height 6
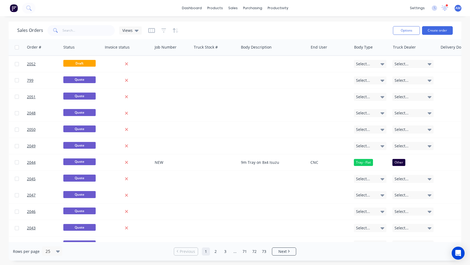
scroll to position [0, 309]
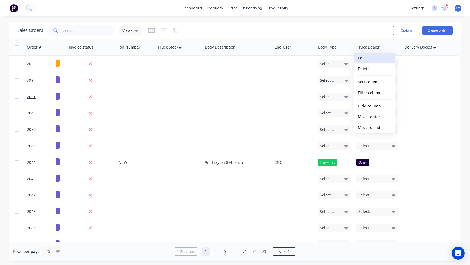
click at [372, 57] on button "Edit" at bounding box center [374, 58] width 40 height 11
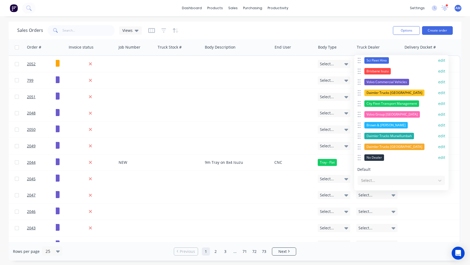
scroll to position [0, 0]
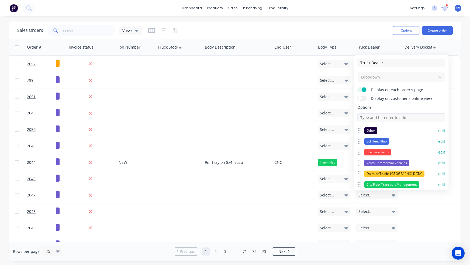
click at [380, 117] on input at bounding box center [401, 117] width 88 height 8
type input "Gold Coast Isuzu"
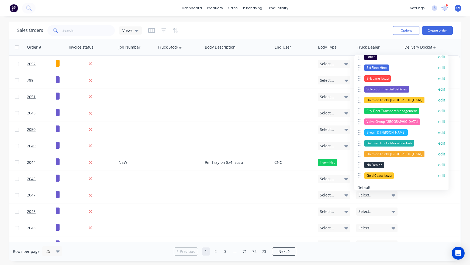
scroll to position [103, 0]
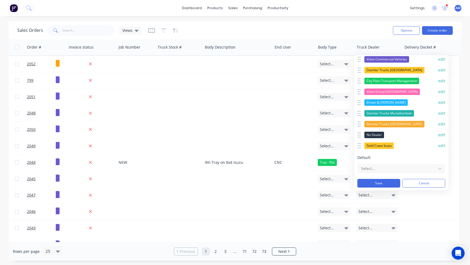
click at [438, 145] on button "edit" at bounding box center [441, 145] width 7 height 5
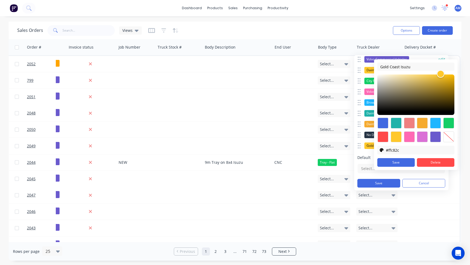
click at [408, 135] on div at bounding box center [409, 136] width 11 height 11
type input "#ff69b4"
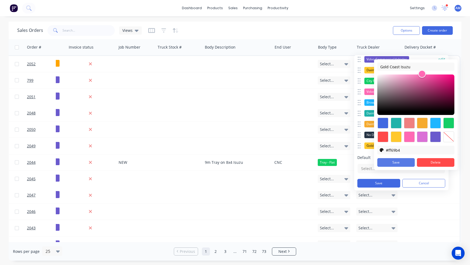
click at [407, 161] on button "Save" at bounding box center [395, 162] width 37 height 9
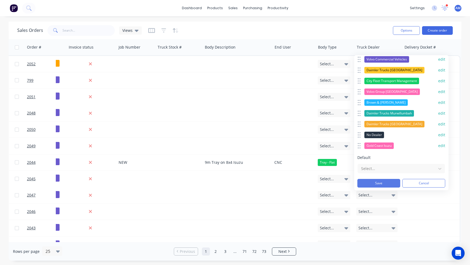
click at [387, 182] on button "Save" at bounding box center [378, 183] width 43 height 9
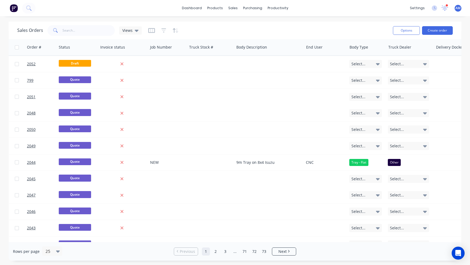
scroll to position [0, 309]
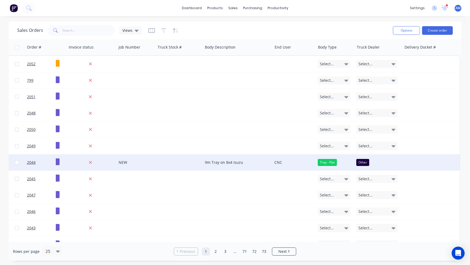
click at [122, 162] on div "NEW" at bounding box center [135, 162] width 33 height 5
click at [358, 162] on div "Other" at bounding box center [362, 162] width 13 height 7
click at [370, 161] on div "Other" at bounding box center [376, 162] width 41 height 7
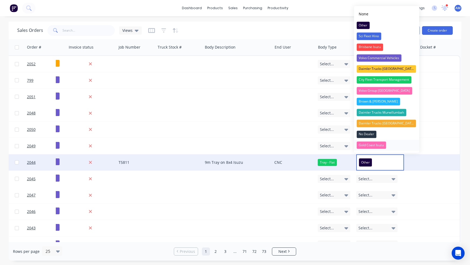
click at [376, 145] on div "Gold Coast Isuzu" at bounding box center [370, 145] width 29 height 8
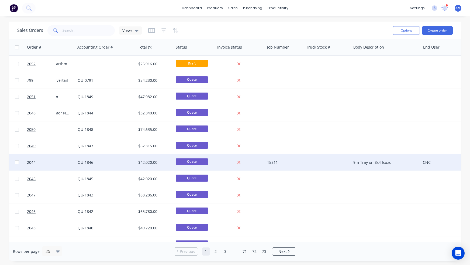
scroll to position [0, 161]
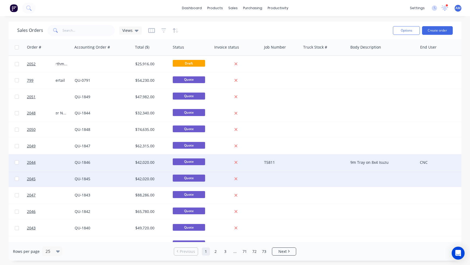
click at [269, 178] on div at bounding box center [281, 179] width 39 height 16
click at [359, 177] on div at bounding box center [383, 179] width 70 height 16
click at [359, 176] on div at bounding box center [383, 179] width 70 height 16
click at [433, 175] on div at bounding box center [439, 179] width 43 height 16
click at [422, 176] on div at bounding box center [439, 179] width 43 height 16
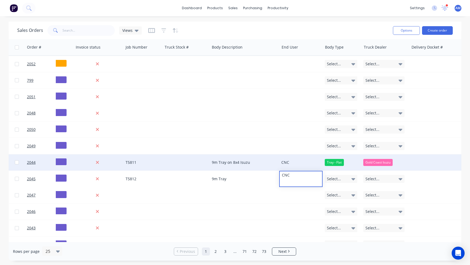
scroll to position [0, 300]
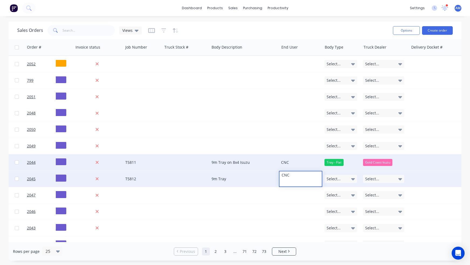
click at [351, 178] on div "Select..." at bounding box center [340, 179] width 33 height 8
click at [350, 177] on div "Select..." at bounding box center [340, 179] width 33 height 8
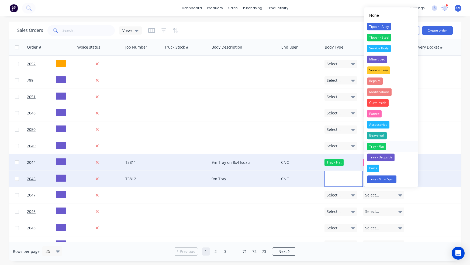
click at [377, 146] on div "Tray - Flat" at bounding box center [376, 147] width 19 height 8
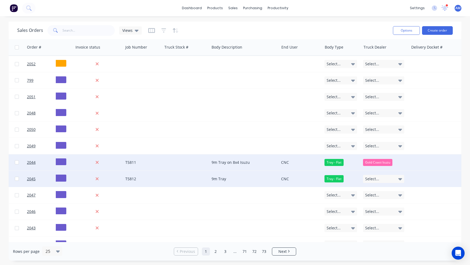
click at [384, 179] on div "Select..." at bounding box center [383, 179] width 41 height 8
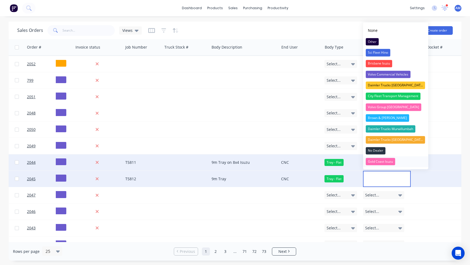
click at [384, 161] on div "Gold Coast Isuzu" at bounding box center [380, 162] width 29 height 8
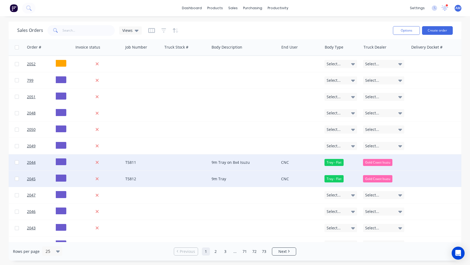
click at [232, 179] on div "9m Tray" at bounding box center [243, 178] width 62 height 5
click at [243, 160] on div "9m Tray on 8x4 Isuzu" at bounding box center [243, 162] width 62 height 5
click at [250, 162] on div "9m Tray on 8x4 Isuzu" at bounding box center [243, 162] width 62 height 5
click at [244, 173] on div "9m Tray" at bounding box center [244, 179] width 70 height 16
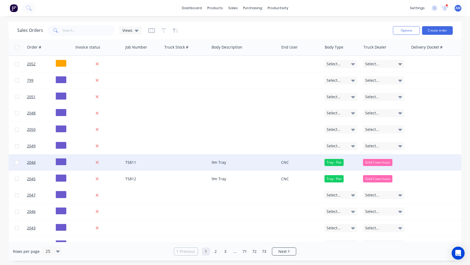
click at [295, 164] on div "CNC" at bounding box center [299, 162] width 37 height 5
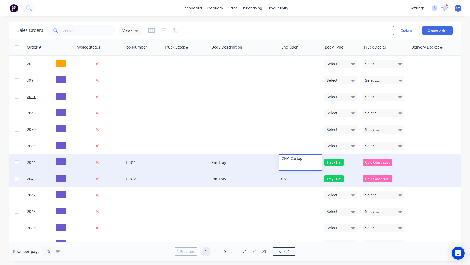
click at [295, 179] on div "CNC" at bounding box center [299, 178] width 37 height 5
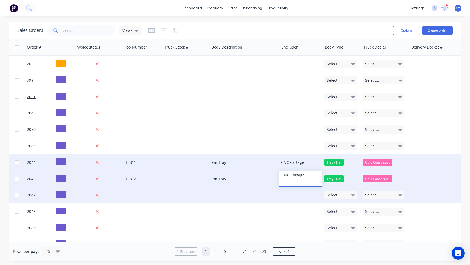
click at [265, 195] on div at bounding box center [244, 195] width 70 height 16
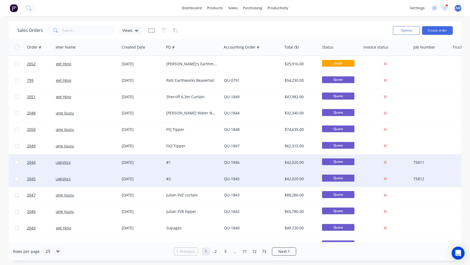
scroll to position [0, 0]
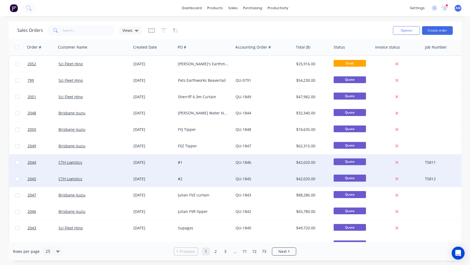
click at [330, 160] on div "$42,020.00" at bounding box center [313, 162] width 38 height 16
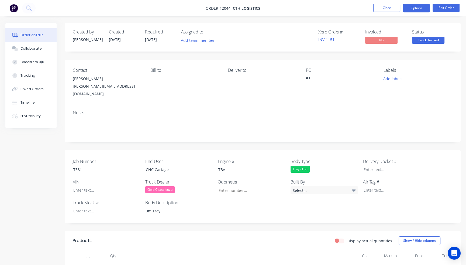
click at [426, 8] on button "Options" at bounding box center [416, 8] width 27 height 9
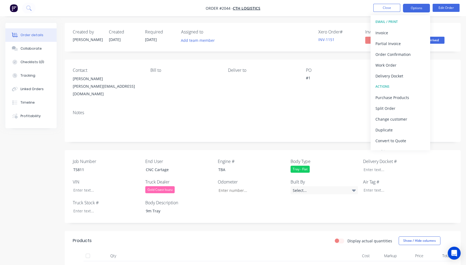
click at [426, 8] on button "Options" at bounding box center [416, 8] width 27 height 9
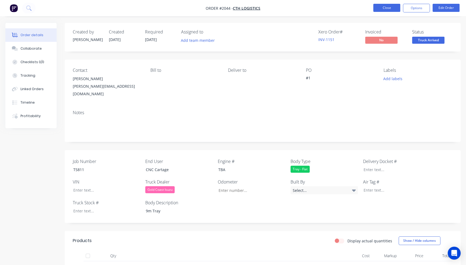
click at [397, 8] on button "Close" at bounding box center [386, 8] width 27 height 8
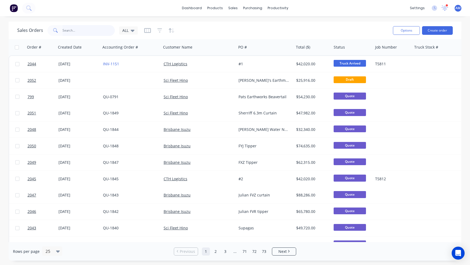
click at [72, 25] on input "text" at bounding box center [89, 30] width 53 height 11
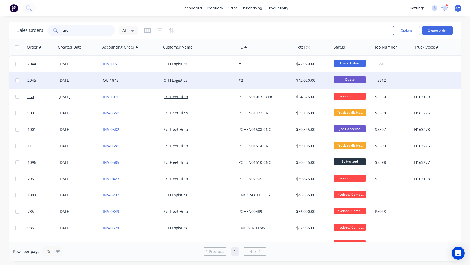
type input "cnc"
click at [202, 80] on div "CTH Logistics" at bounding box center [197, 80] width 67 height 5
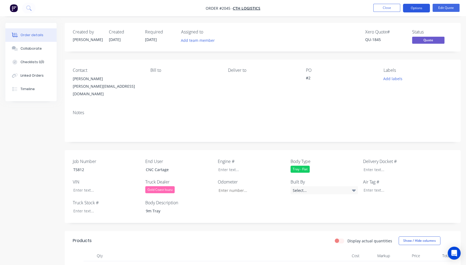
click at [417, 7] on button "Options" at bounding box center [416, 8] width 27 height 9
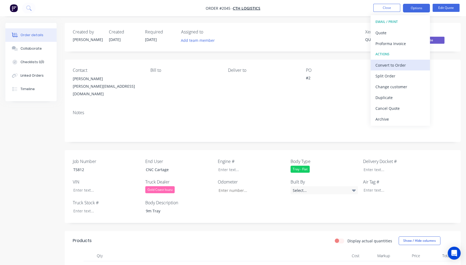
click at [398, 65] on div "Convert to Order" at bounding box center [400, 65] width 50 height 8
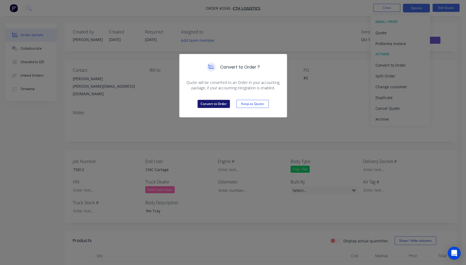
click at [209, 103] on button "Convert to Order" at bounding box center [213, 104] width 32 height 8
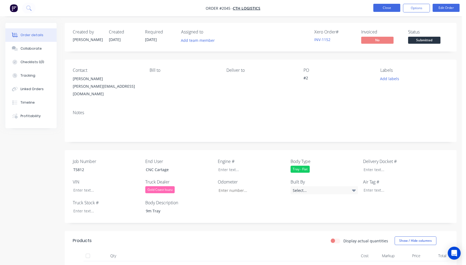
click at [390, 7] on button "Close" at bounding box center [386, 8] width 27 height 8
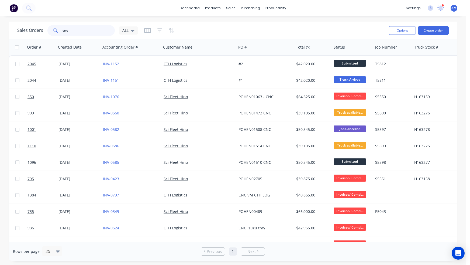
drag, startPoint x: 71, startPoint y: 32, endPoint x: 47, endPoint y: 32, distance: 24.8
click at [47, 32] on div "cnc" at bounding box center [80, 30] width 67 height 11
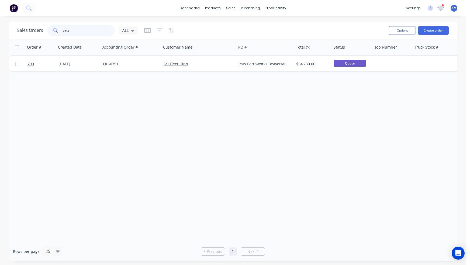
type input "pats"
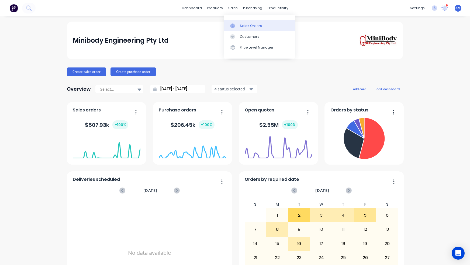
click at [238, 26] on link "Sales Orders" at bounding box center [259, 25] width 71 height 11
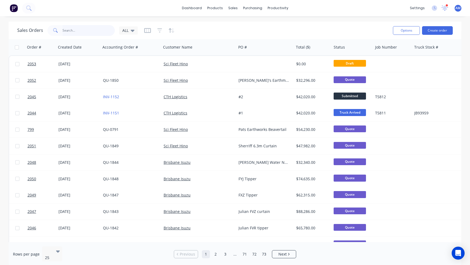
click at [63, 29] on input "text" at bounding box center [89, 30] width 53 height 11
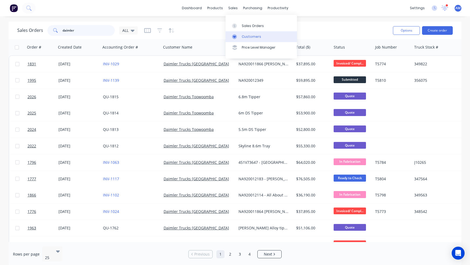
type input "daimler"
click at [248, 37] on div "Customers" at bounding box center [251, 36] width 19 height 5
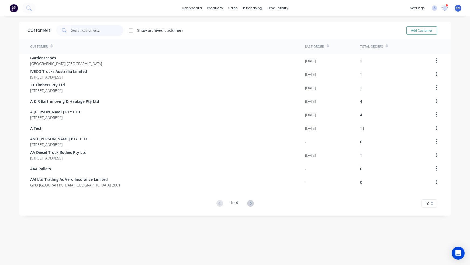
click at [72, 31] on input "text" at bounding box center [97, 30] width 53 height 11
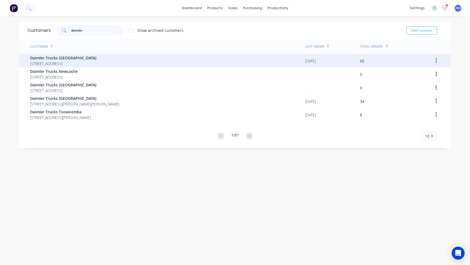
type input "daimler"
click at [65, 57] on span "Daimler Trucks [GEOGRAPHIC_DATA]" at bounding box center [63, 58] width 66 height 6
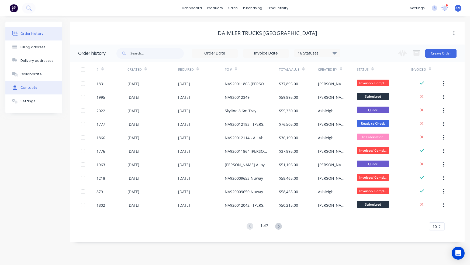
click at [29, 86] on div "Contacts" at bounding box center [28, 87] width 17 height 5
select select "AU"
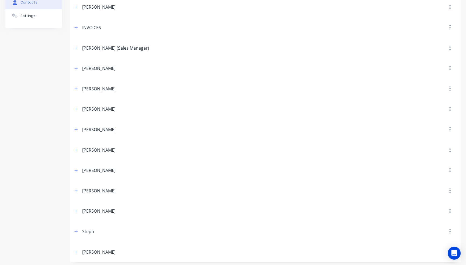
scroll to position [86, 0]
click at [77, 209] on icon "button" at bounding box center [75, 210] width 3 height 4
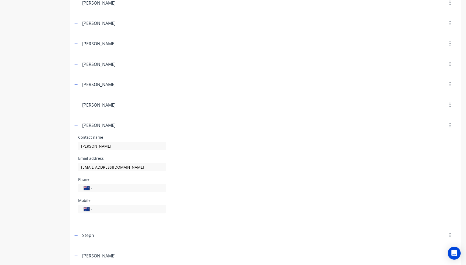
scroll to position [176, 0]
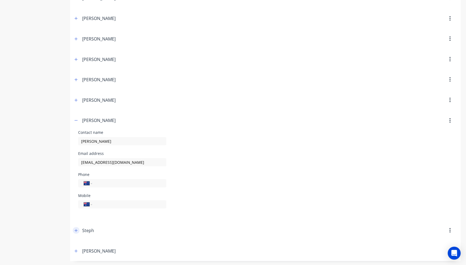
click at [76, 229] on icon "button" at bounding box center [76, 229] width 3 height 3
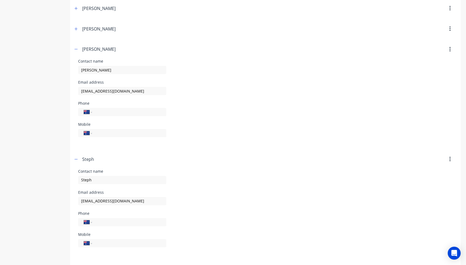
scroll to position [265, 0]
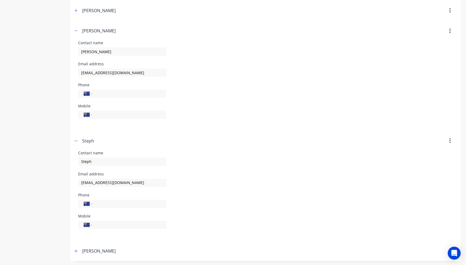
click at [450, 140] on icon "button" at bounding box center [449, 141] width 1 height 6
click at [431, 153] on div "Delete" at bounding box center [430, 155] width 41 height 8
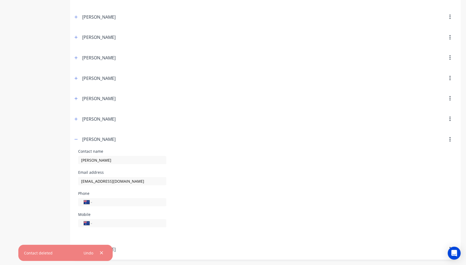
scroll to position [155, 0]
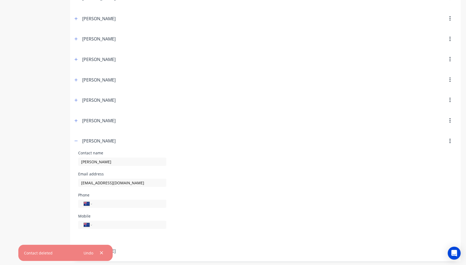
click at [246, 172] on div "Email address [EMAIL_ADDRESS][DOMAIN_NAME]" at bounding box center [265, 182] width 374 height 21
click at [75, 141] on icon "button" at bounding box center [76, 141] width 3 height 0
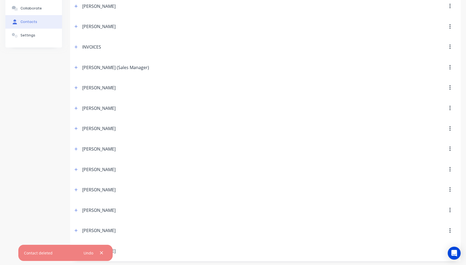
click at [161, 162] on header "[PERSON_NAME]" at bounding box center [265, 169] width 390 height 20
click at [41, 168] on div "Order history Billing address Delivery addresses Collaborate Contacts Settings" at bounding box center [33, 108] width 57 height 305
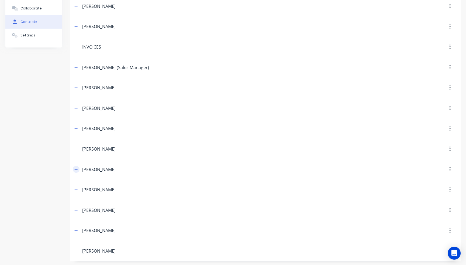
click at [77, 168] on icon "button" at bounding box center [75, 169] width 3 height 4
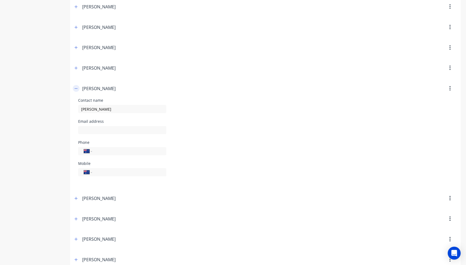
scroll to position [93, 0]
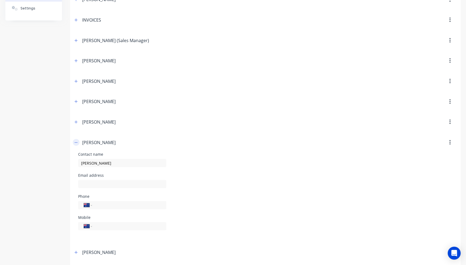
click at [77, 143] on icon "button" at bounding box center [75, 142] width 3 height 4
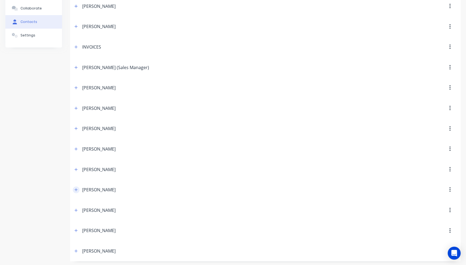
click at [77, 188] on icon "button" at bounding box center [75, 190] width 3 height 4
click at [77, 189] on icon "button" at bounding box center [76, 189] width 3 height 0
click at [77, 188] on icon "button" at bounding box center [75, 190] width 3 height 4
click at [452, 167] on button "button" at bounding box center [449, 169] width 13 height 10
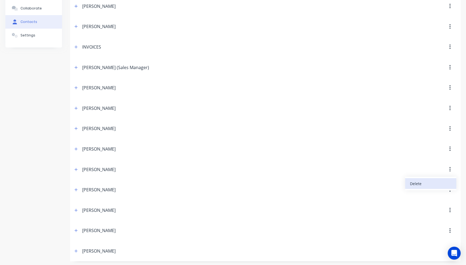
click at [434, 179] on div "Delete" at bounding box center [430, 183] width 41 height 8
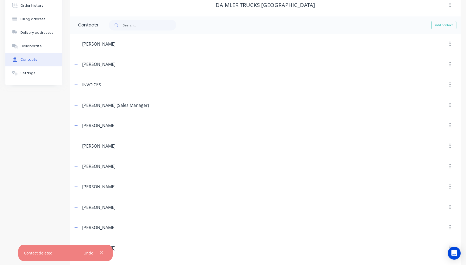
scroll to position [19, 0]
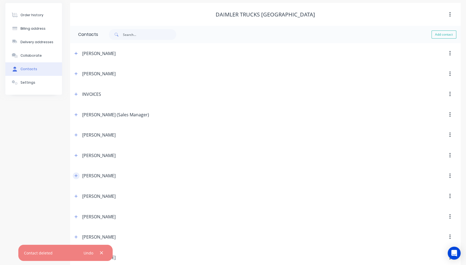
click at [74, 174] on icon "button" at bounding box center [75, 176] width 3 height 4
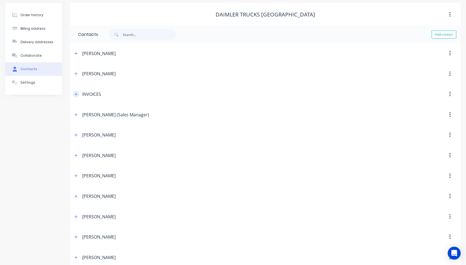
click at [77, 94] on icon "button" at bounding box center [75, 94] width 3 height 4
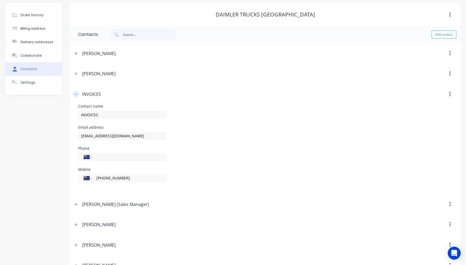
click at [77, 94] on icon "button" at bounding box center [75, 94] width 3 height 4
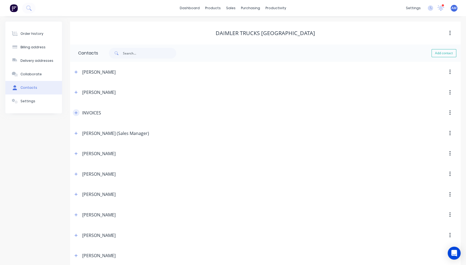
scroll to position [46, 0]
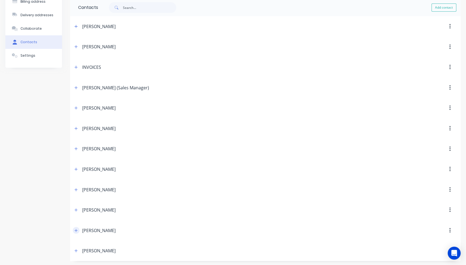
click at [78, 230] on button "button" at bounding box center [76, 230] width 7 height 7
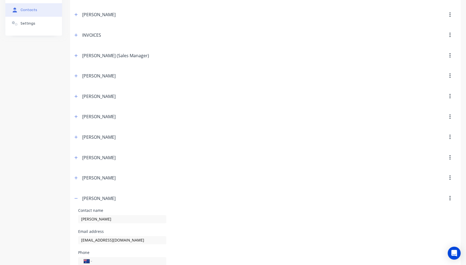
scroll to position [135, 0]
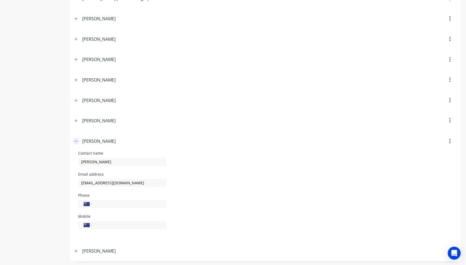
click at [76, 141] on icon "button" at bounding box center [76, 141] width 3 height 0
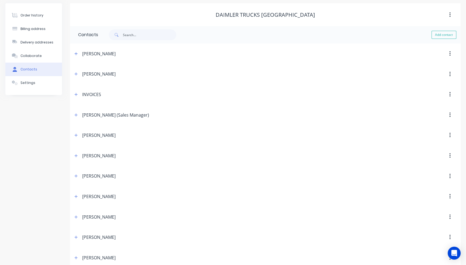
scroll to position [0, 0]
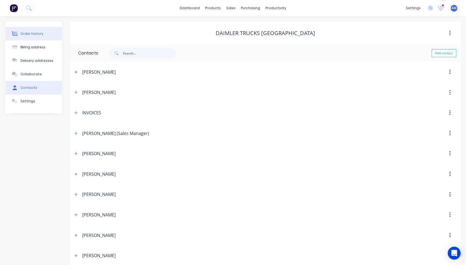
click at [34, 31] on div "Order history" at bounding box center [31, 33] width 23 height 5
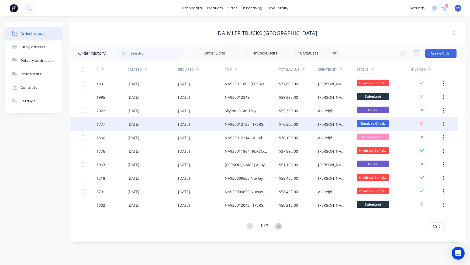
click at [254, 124] on div "NA920012183 - [PERSON_NAME] tipper" at bounding box center [247, 124] width 44 height 6
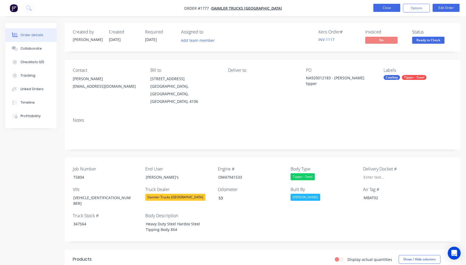
click at [381, 9] on button "Close" at bounding box center [386, 8] width 27 height 8
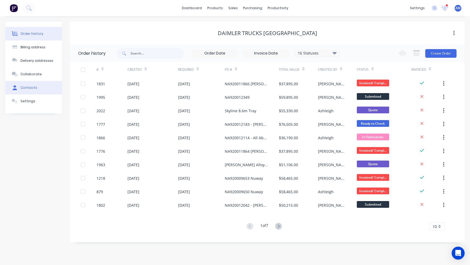
click at [20, 86] on button "Contacts" at bounding box center [33, 87] width 57 height 13
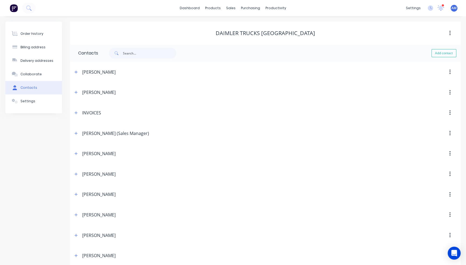
scroll to position [46, 0]
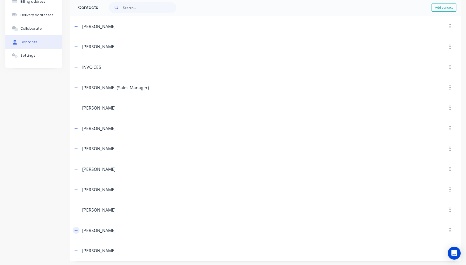
click at [76, 229] on icon "button" at bounding box center [76, 229] width 3 height 3
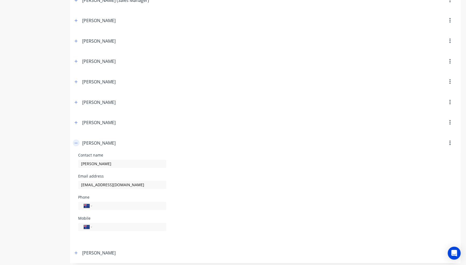
scroll to position [135, 0]
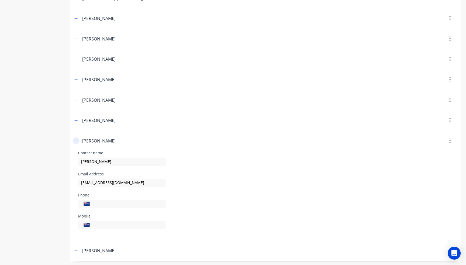
click at [75, 140] on icon "button" at bounding box center [76, 140] width 3 height 0
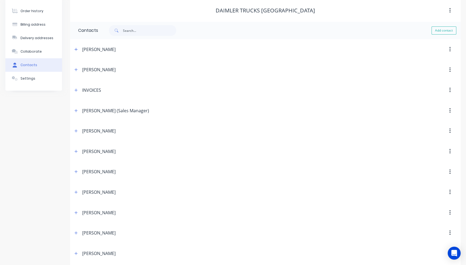
scroll to position [0, 0]
